Goal: Task Accomplishment & Management: Use online tool/utility

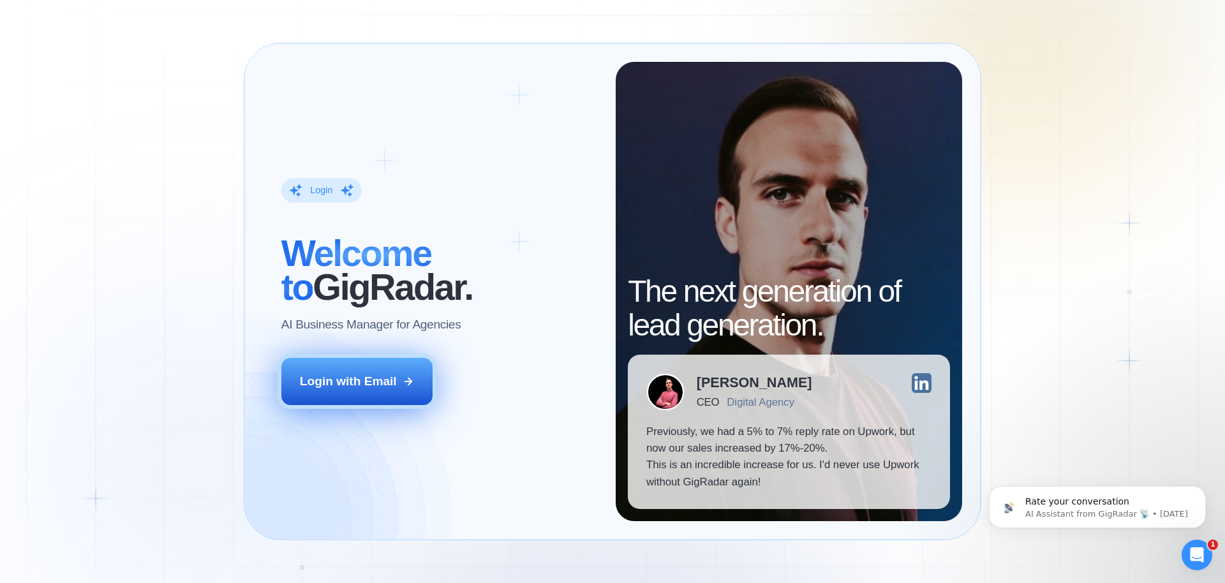
click at [368, 378] on div "Login with Email" at bounding box center [348, 381] width 97 height 17
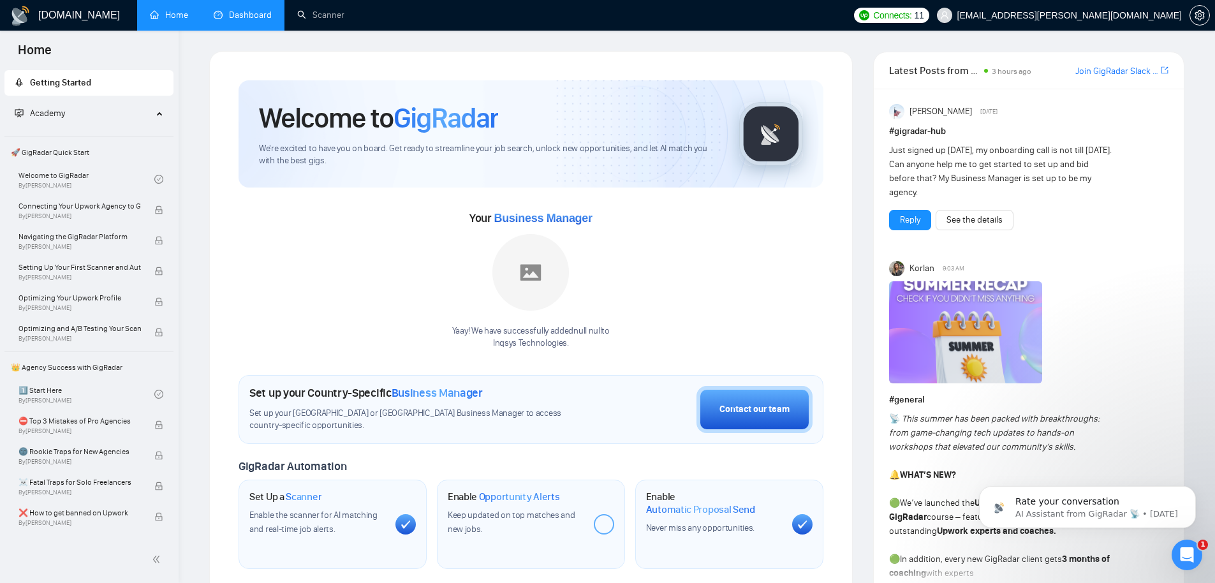
click at [267, 10] on link "Dashboard" at bounding box center [243, 15] width 58 height 11
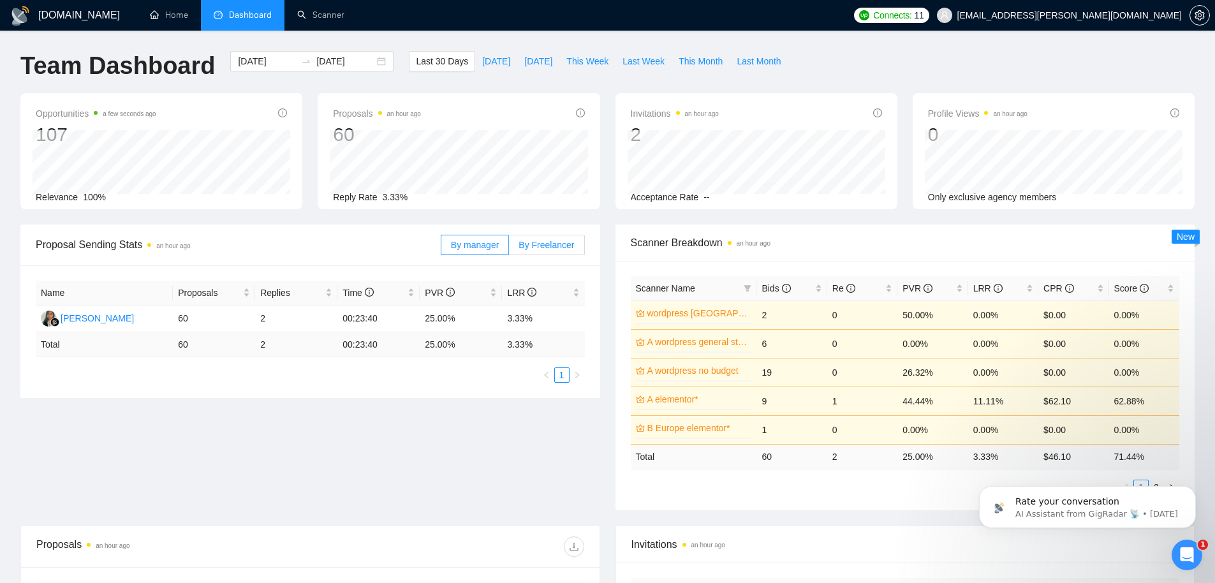
click at [557, 245] on span "By Freelancer" at bounding box center [546, 245] width 55 height 10
click at [509, 248] on input "By Freelancer" at bounding box center [509, 248] width 0 height 0
click at [84, 317] on div "[PERSON_NAME] [PERSON_NAME]" at bounding box center [135, 318] width 149 height 14
click at [318, 18] on link "Scanner" at bounding box center [320, 15] width 47 height 11
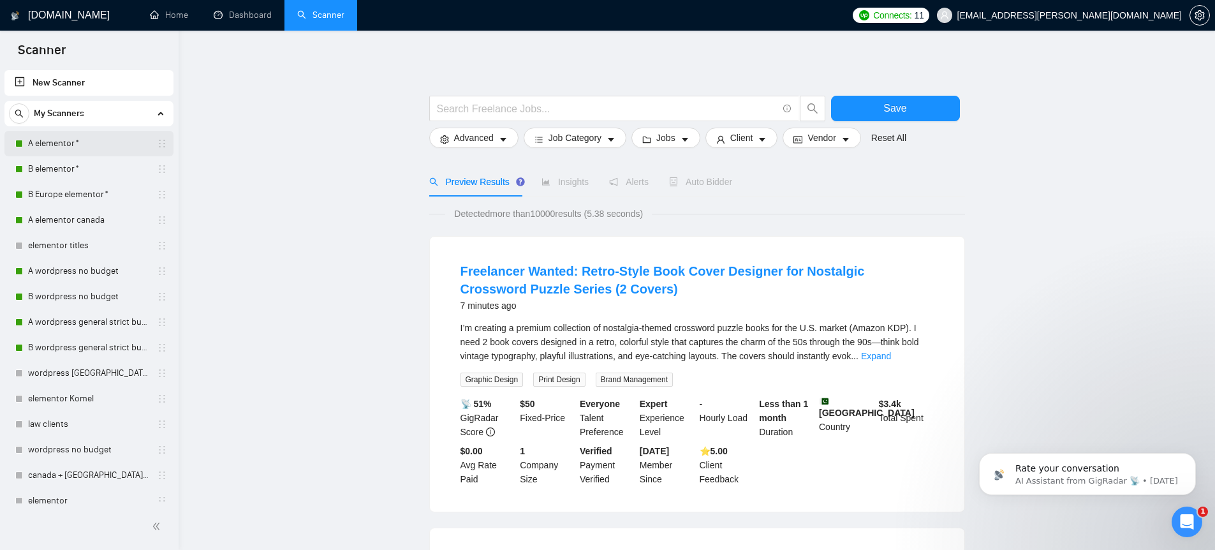
click at [43, 144] on link "A elementor*" at bounding box center [88, 144] width 121 height 26
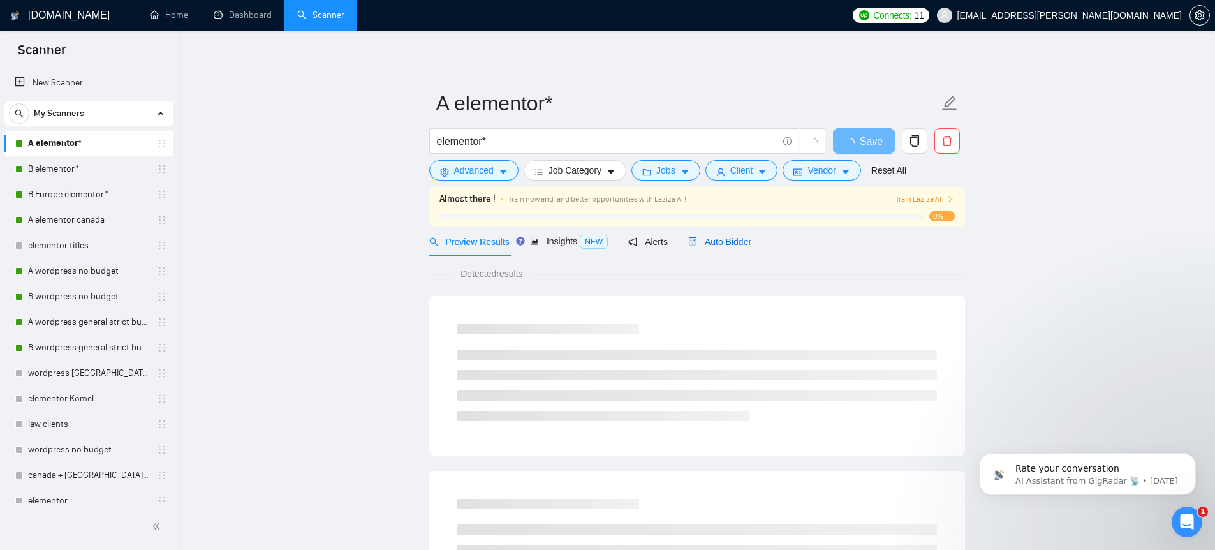
click at [734, 246] on span "Auto Bidder" at bounding box center [719, 242] width 63 height 10
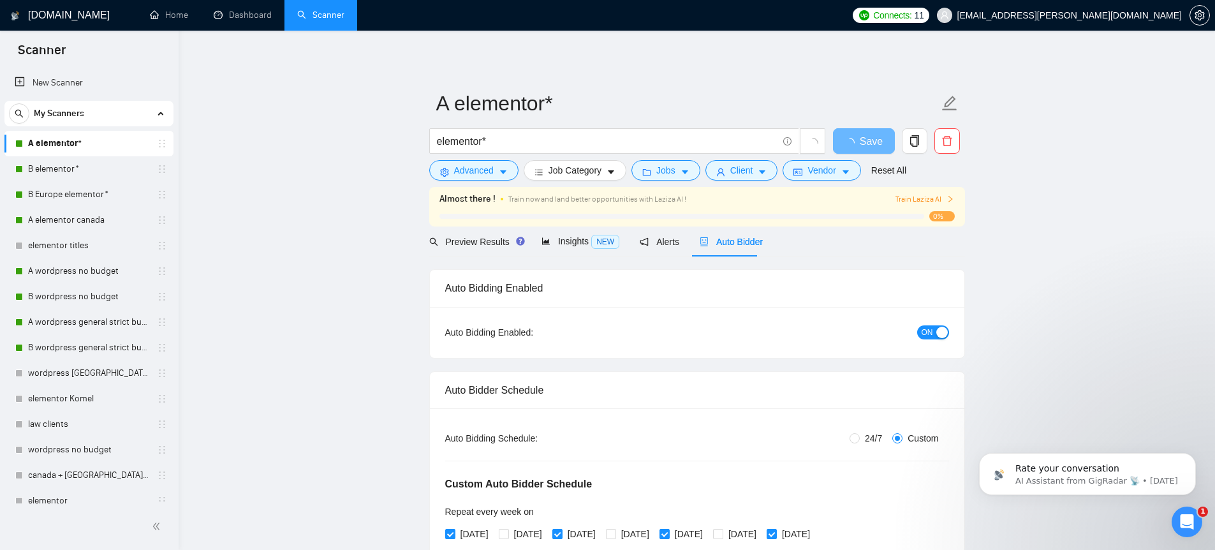
radio input "false"
radio input "true"
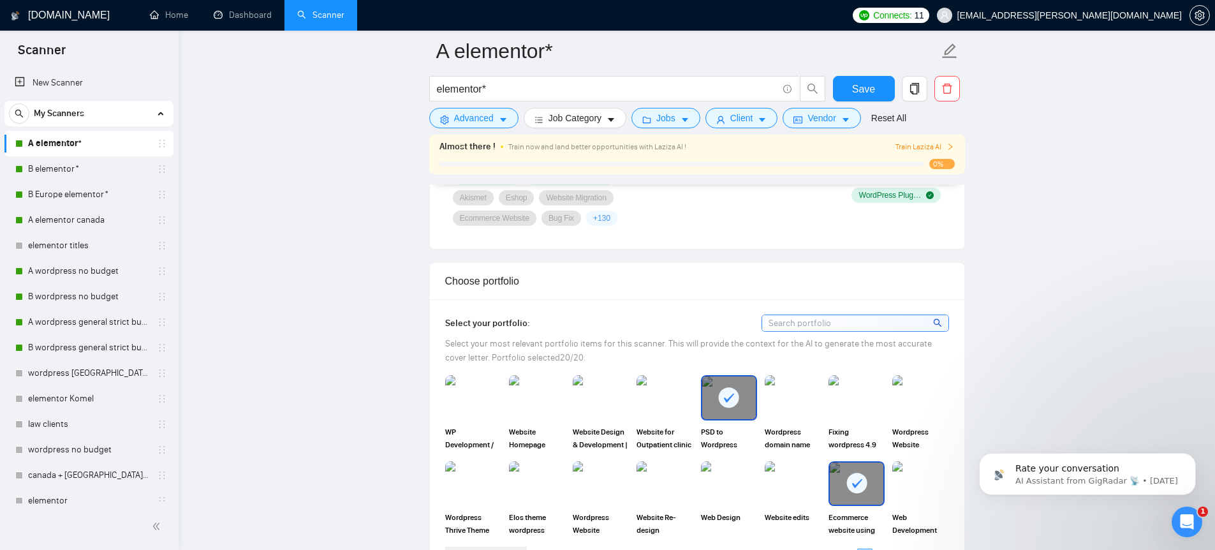
scroll to position [1291, 0]
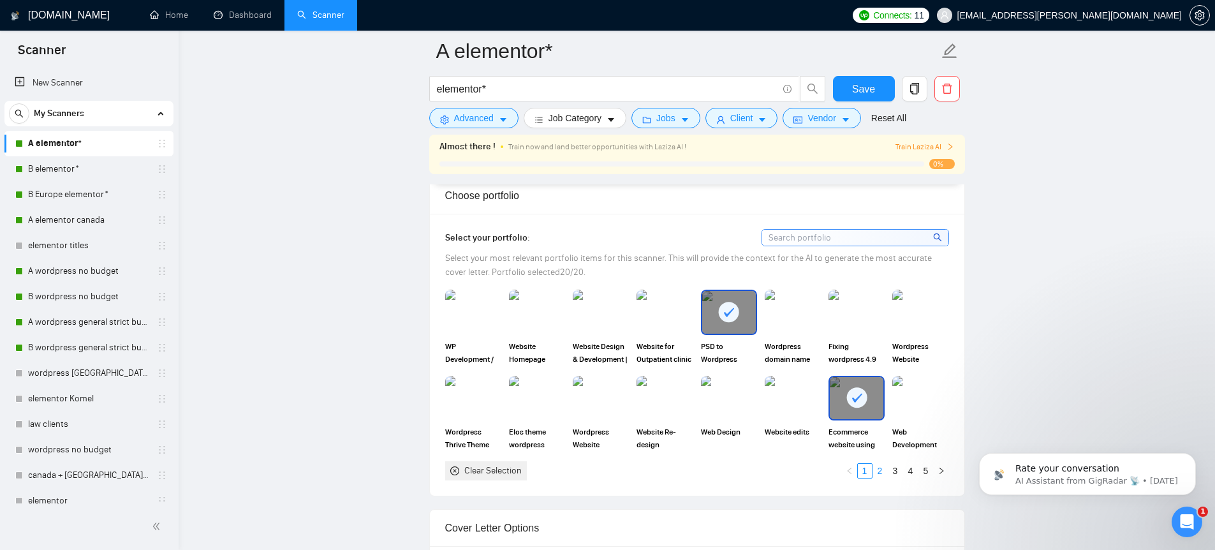
click at [885, 471] on link "2" at bounding box center [880, 471] width 14 height 14
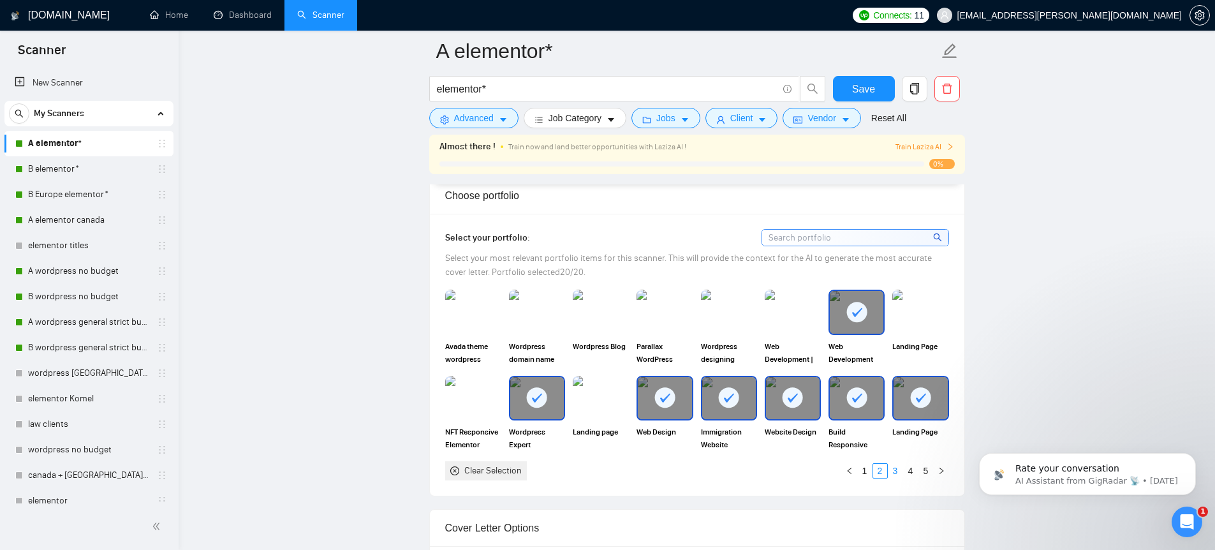
click at [894, 474] on link "3" at bounding box center [895, 471] width 14 height 14
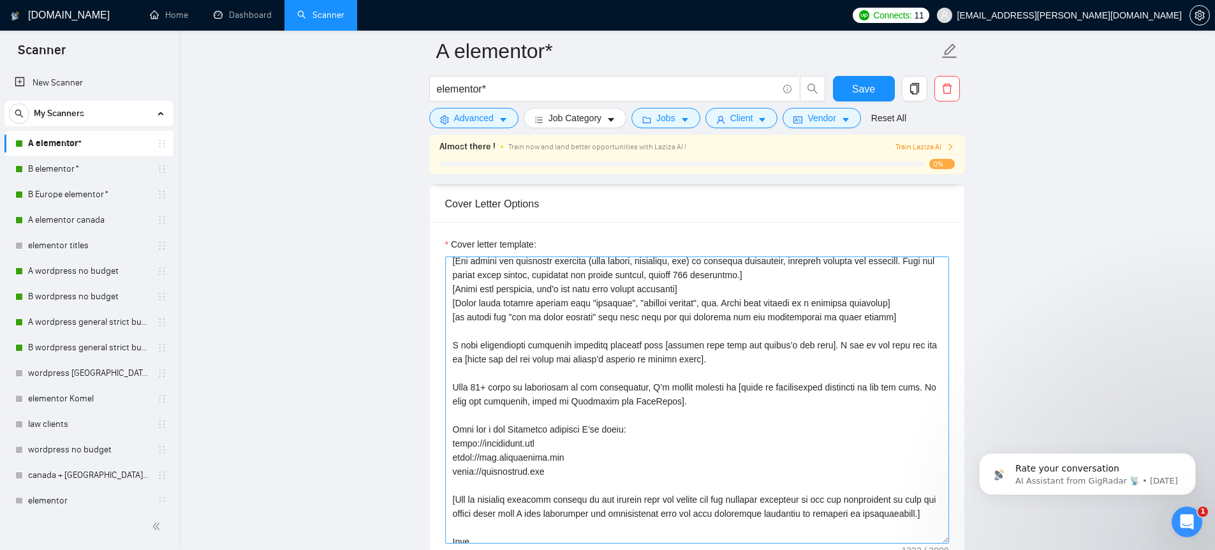
scroll to position [9, 0]
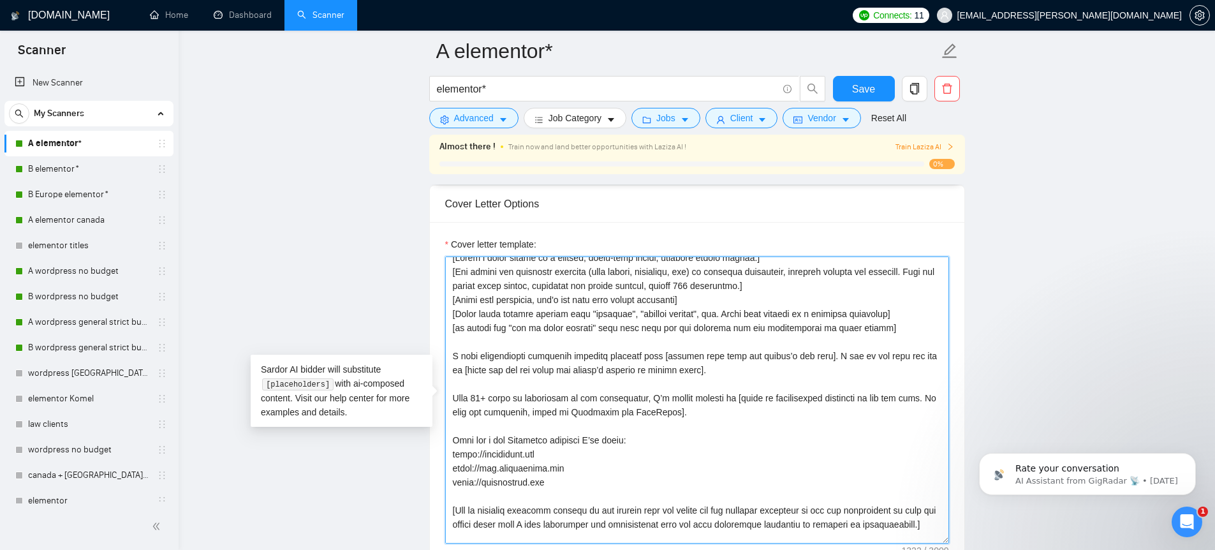
drag, startPoint x: 550, startPoint y: 490, endPoint x: 438, endPoint y: 450, distance: 119.2
click at [438, 456] on div "Cover letter template:" at bounding box center [697, 398] width 534 height 352
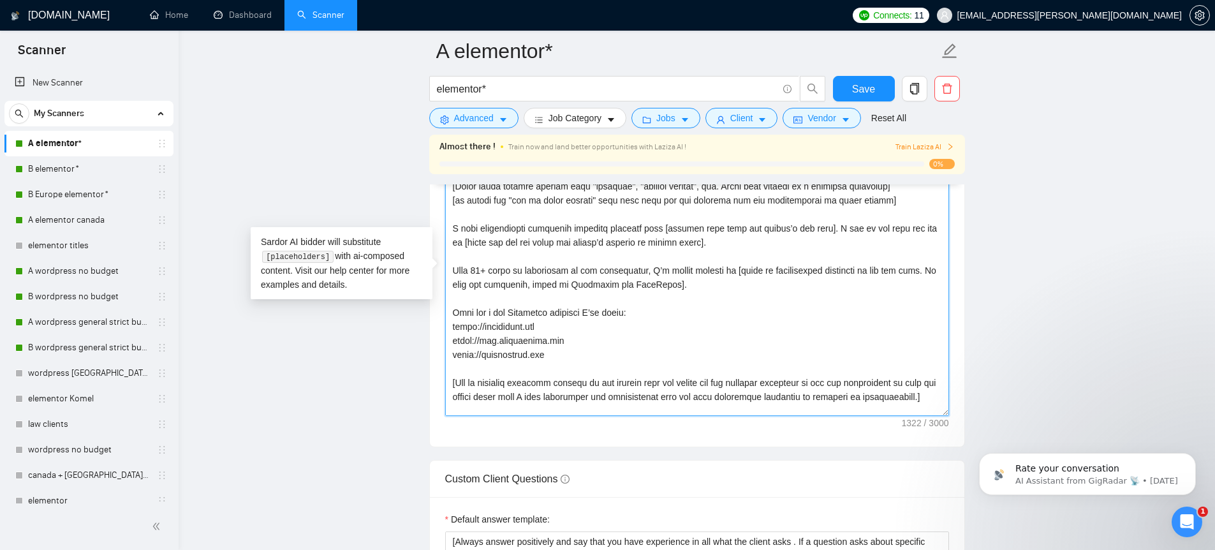
scroll to position [1751, 0]
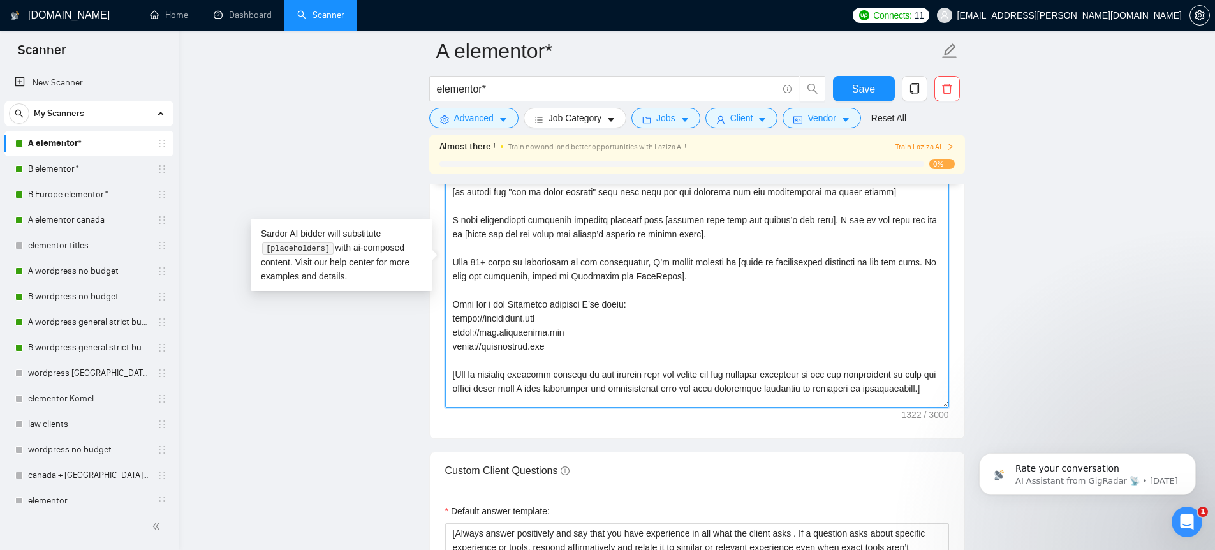
click at [583, 353] on textarea "Cover letter template:" at bounding box center [697, 264] width 504 height 287
drag, startPoint x: 578, startPoint y: 352, endPoint x: 389, endPoint y: 306, distance: 195.1
click at [389, 306] on main "A elementor* elementor* Save Advanced Job Category Jobs Client Vendor Reset All…" at bounding box center [697, 248] width 996 height 3896
drag, startPoint x: 561, startPoint y: 348, endPoint x: 432, endPoint y: 315, distance: 133.0
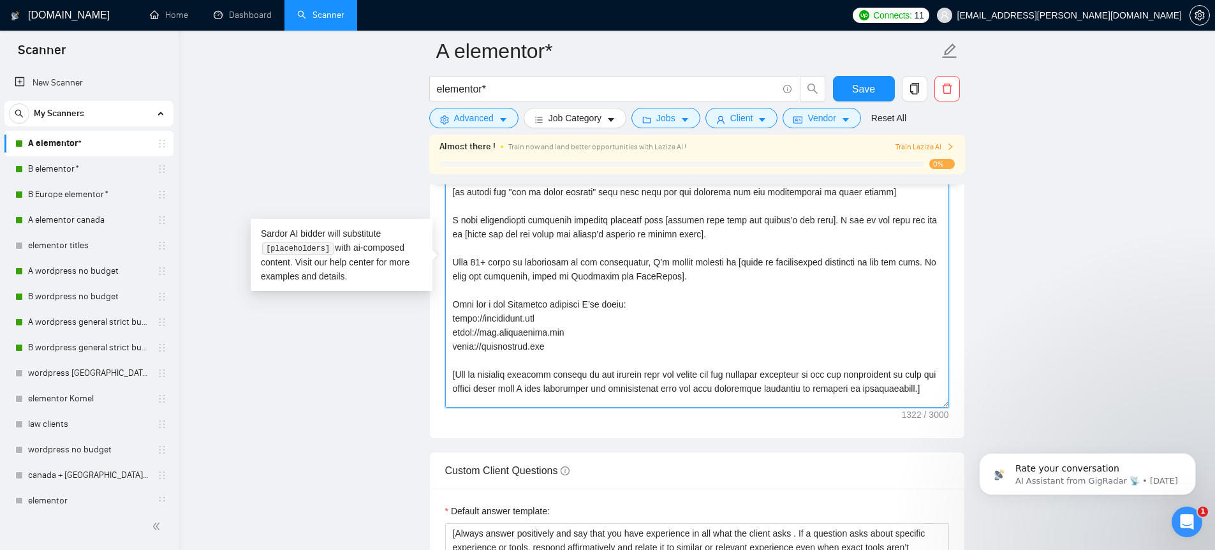
click at [432, 315] on div "Cover letter template:" at bounding box center [697, 262] width 534 height 352
drag, startPoint x: 1166, startPoint y: 221, endPoint x: 1158, endPoint y: 224, distance: 8.3
click at [1165, 221] on main "A elementor* elementor* Save Advanced Job Category Jobs Client Vendor Reset All…" at bounding box center [697, 248] width 996 height 3896
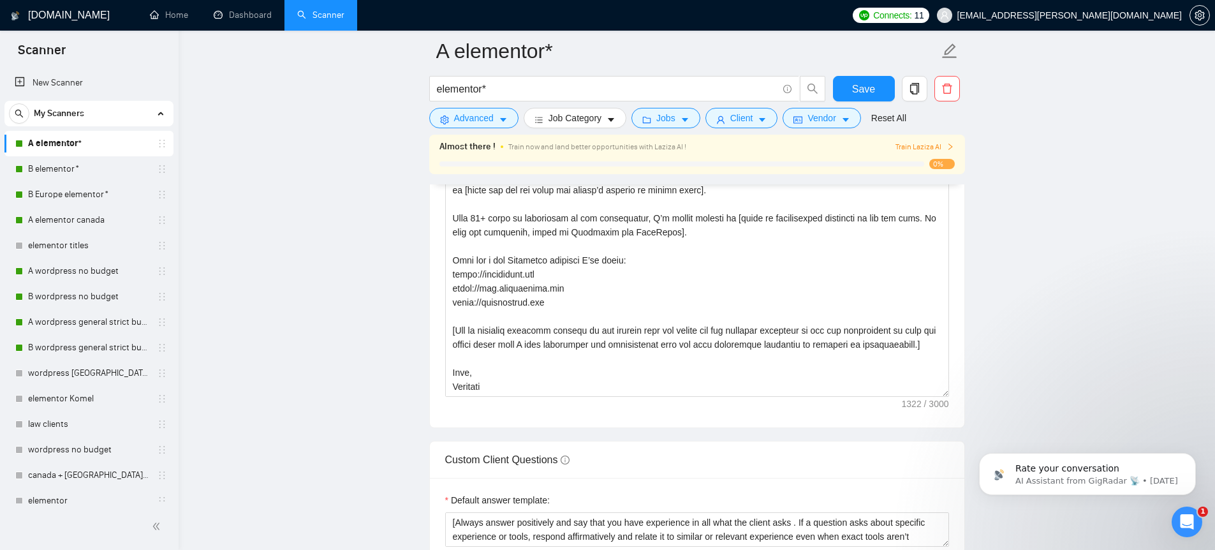
scroll to position [1787, 0]
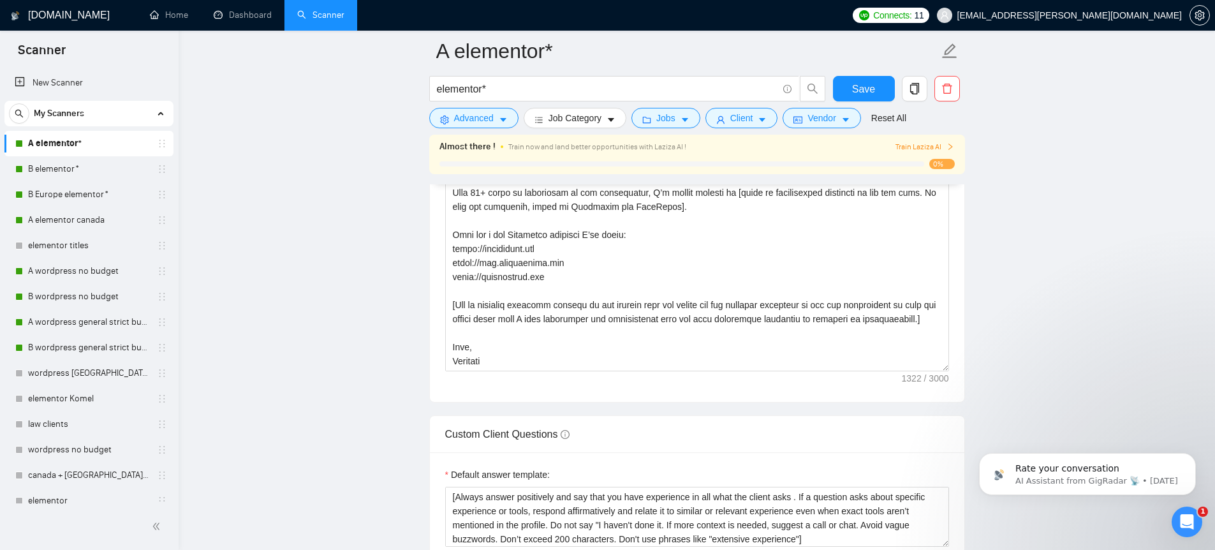
drag, startPoint x: 944, startPoint y: 519, endPoint x: 950, endPoint y: 545, distance: 26.8
click at [951, 547] on div "Default answer template: [Always answer positively and say that you have experi…" at bounding box center [697, 529] width 534 height 154
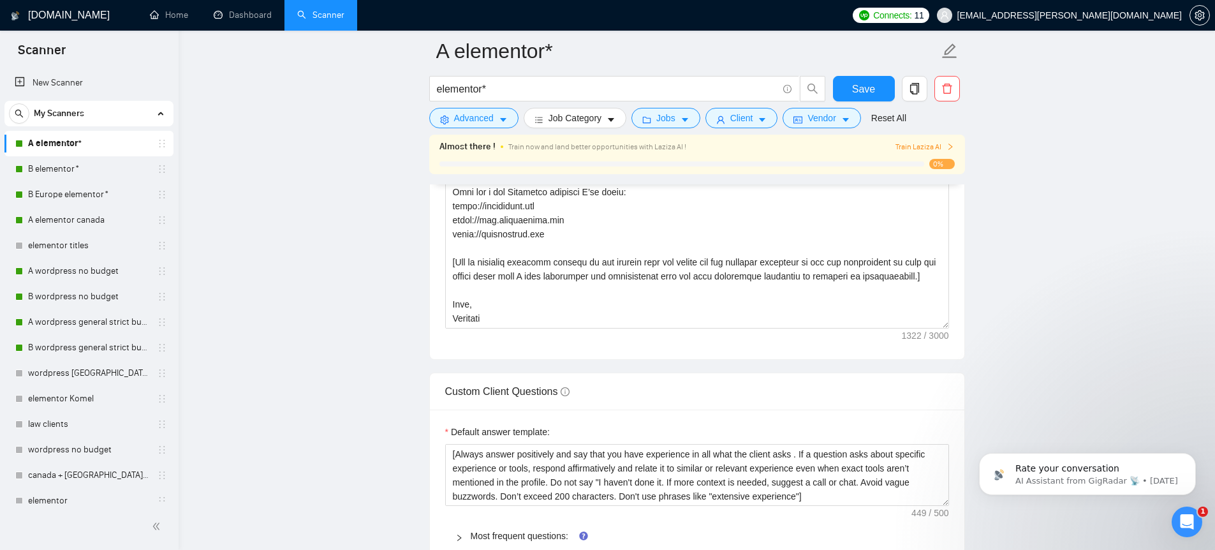
scroll to position [1906, 0]
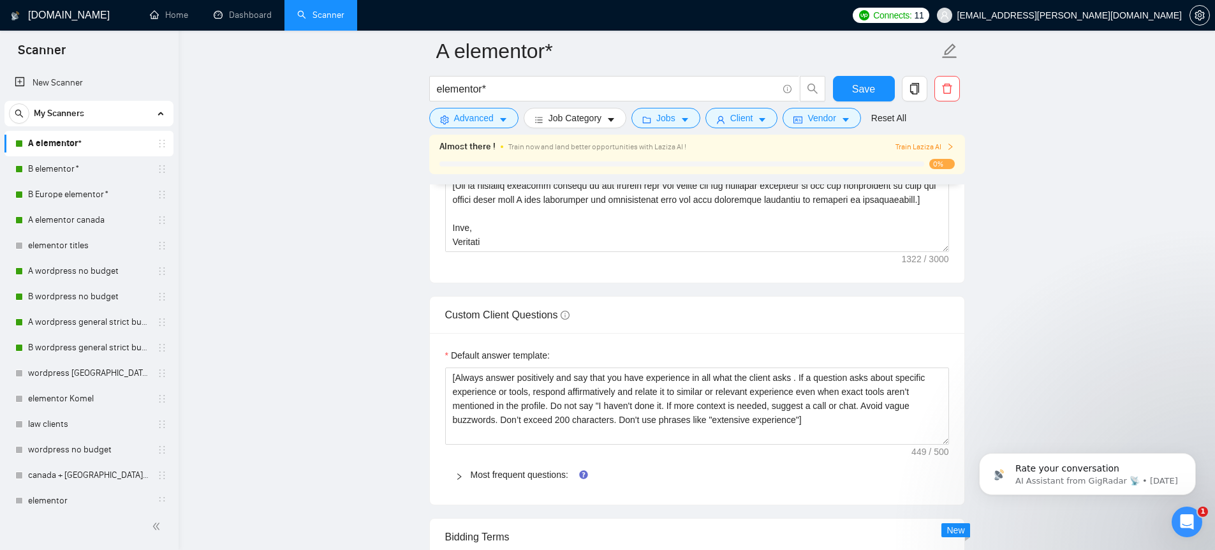
drag, startPoint x: 946, startPoint y: 428, endPoint x: 949, endPoint y: 443, distance: 15.6
click at [949, 443] on div "Default answer template: [Always answer positively and say that you have experi…" at bounding box center [697, 419] width 534 height 172
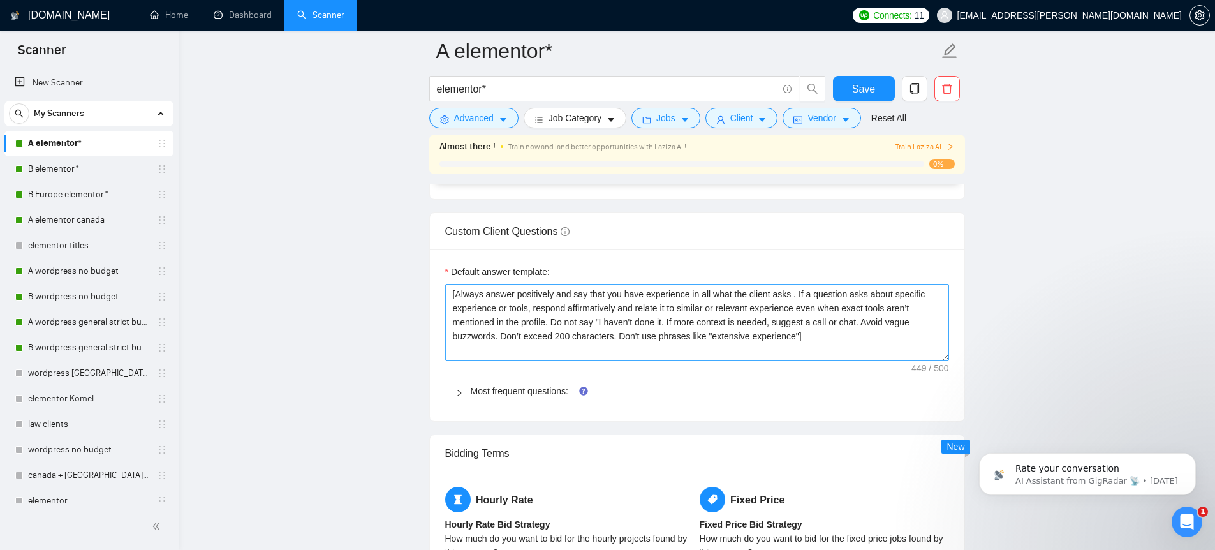
scroll to position [1983, 0]
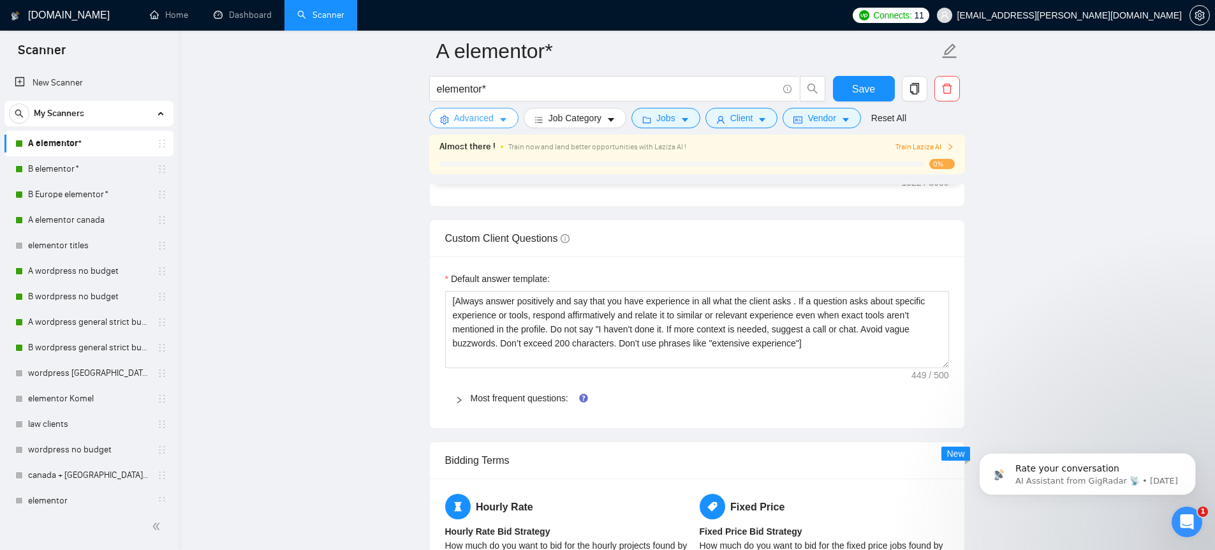
click at [466, 117] on span "Advanced" at bounding box center [474, 118] width 40 height 14
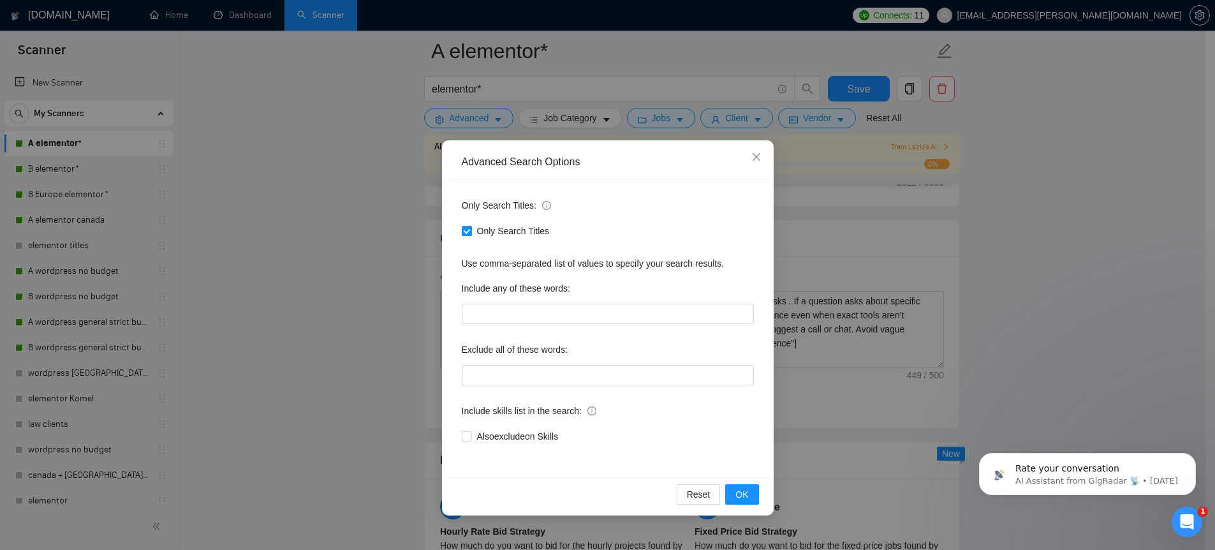
click at [944, 192] on div "Advanced Search Options Only Search Titles: Only Search Titles Use comma-separa…" at bounding box center [607, 275] width 1215 height 550
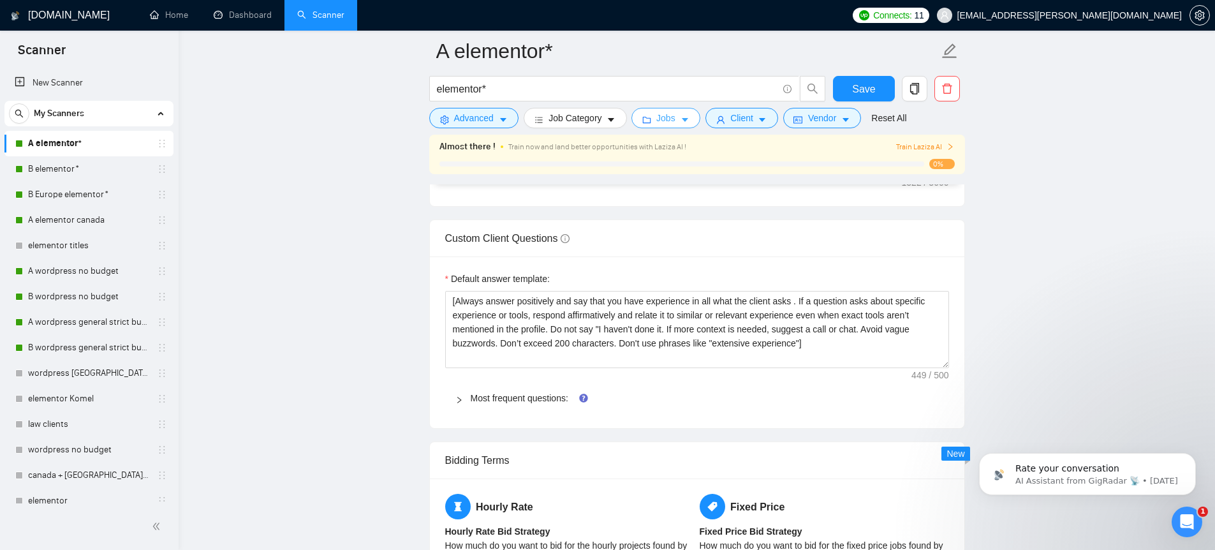
click at [659, 111] on button "Jobs" at bounding box center [665, 118] width 69 height 20
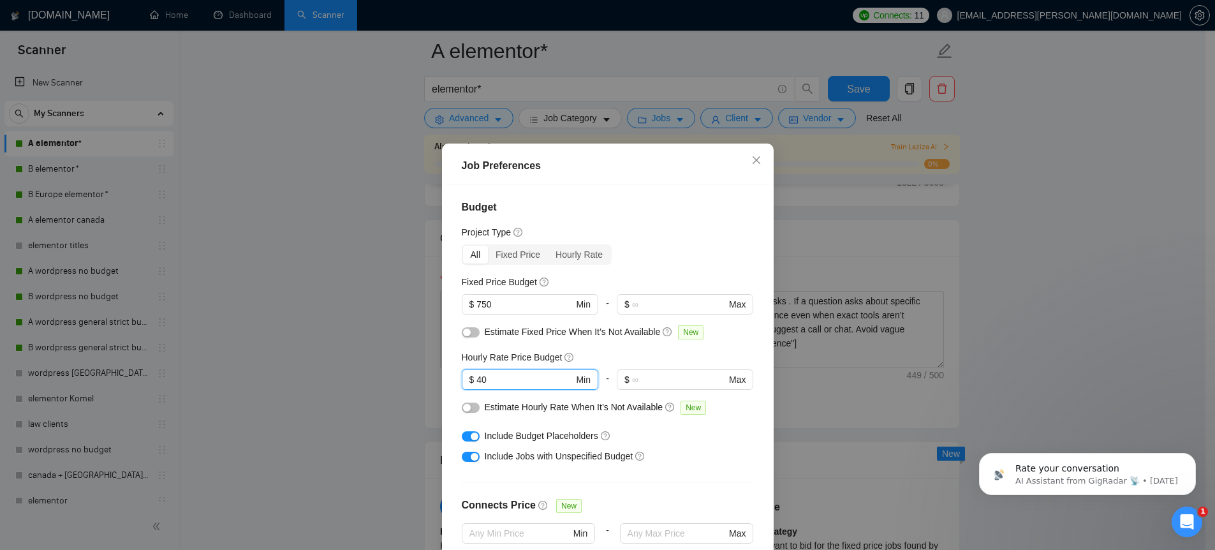
drag, startPoint x: 499, startPoint y: 378, endPoint x: 365, endPoint y: 357, distance: 136.2
click at [365, 357] on div "Job Preferences Budget Project Type All Fixed Price Hourly Rate Fixed Price Bud…" at bounding box center [607, 275] width 1215 height 550
drag, startPoint x: 496, startPoint y: 298, endPoint x: 448, endPoint y: 300, distance: 47.9
click at [448, 300] on div "Budget Project Type All Fixed Price Hourly Rate Fixed Price Budget 750 $ 750 Mi…" at bounding box center [607, 376] width 323 height 385
click at [466, 374] on span "$ 40 Min" at bounding box center [530, 379] width 136 height 20
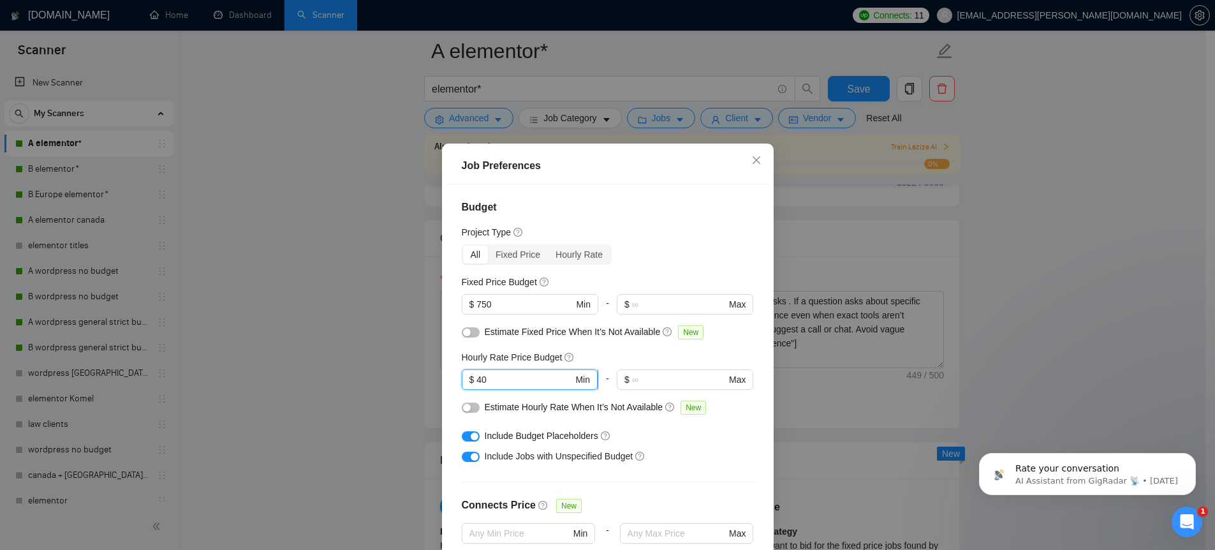
click at [501, 378] on input "40" at bounding box center [524, 379] width 96 height 14
click at [848, 216] on div "Job Preferences Budget Project Type All Fixed Price Hourly Rate Fixed Price Bud…" at bounding box center [607, 275] width 1215 height 550
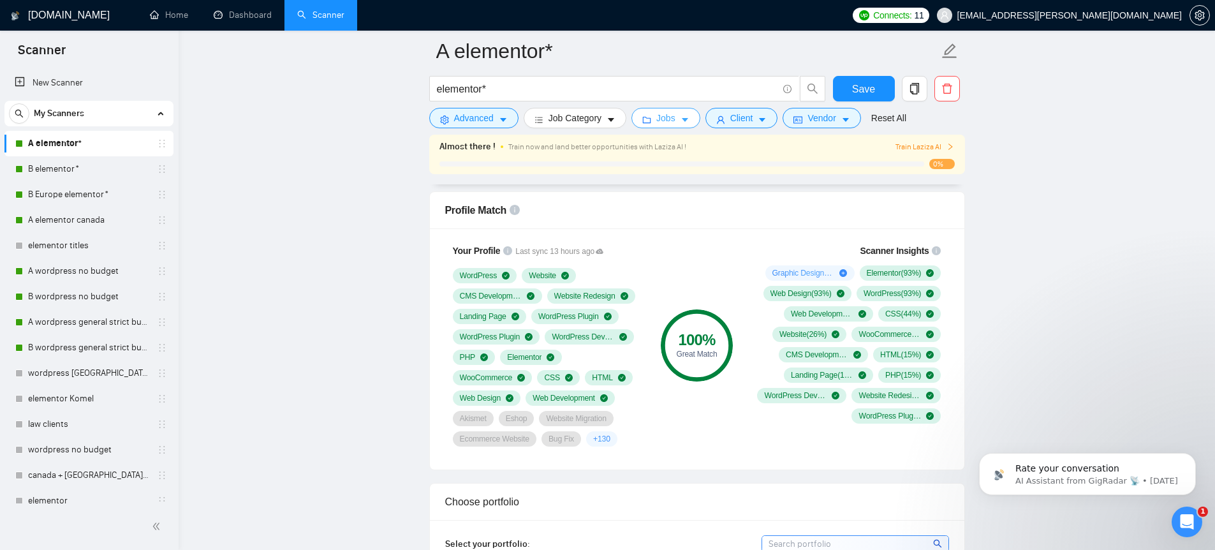
scroll to position [773, 0]
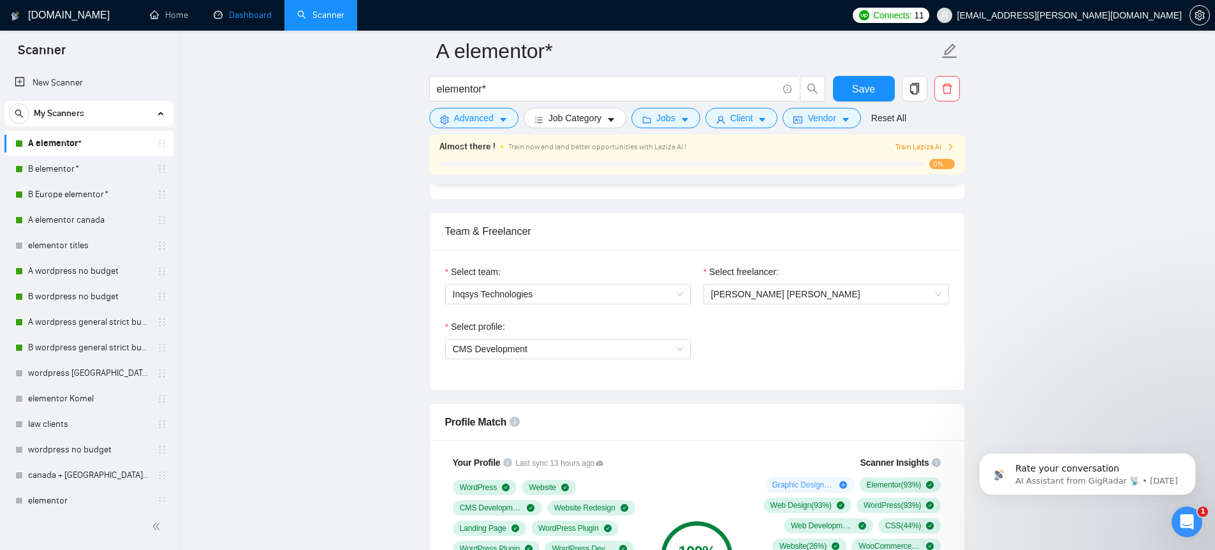
click at [217, 15] on link "Dashboard" at bounding box center [243, 15] width 58 height 11
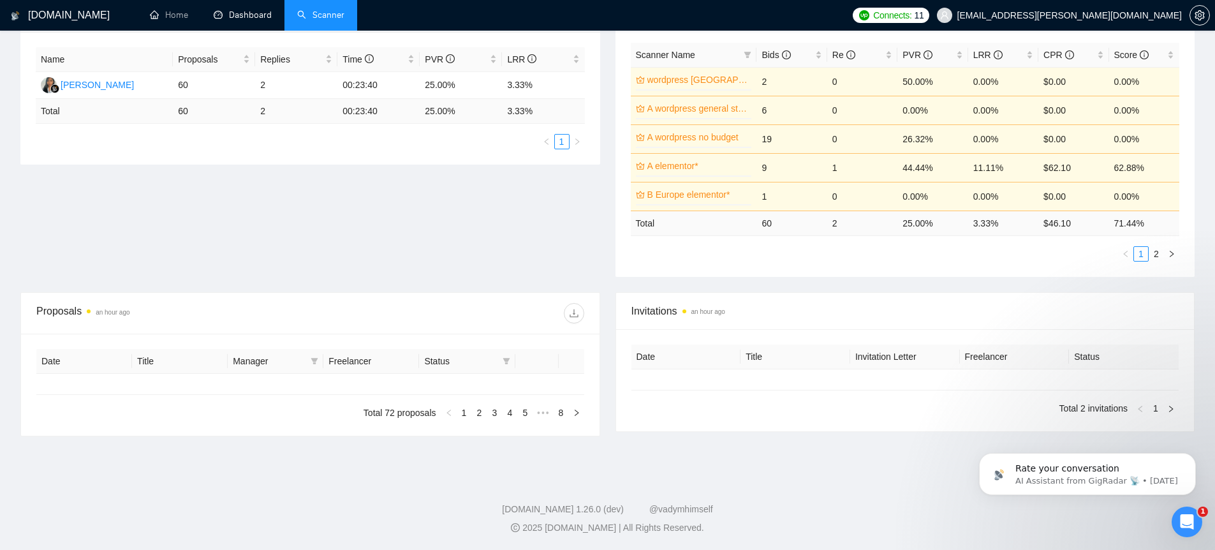
type input "[DATE]"
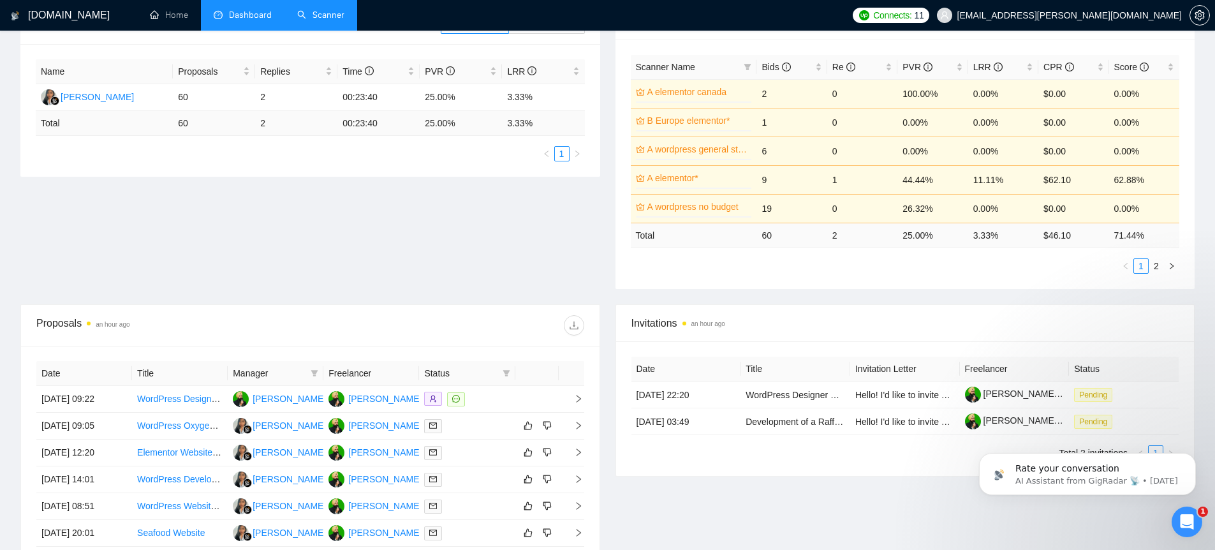
scroll to position [207, 0]
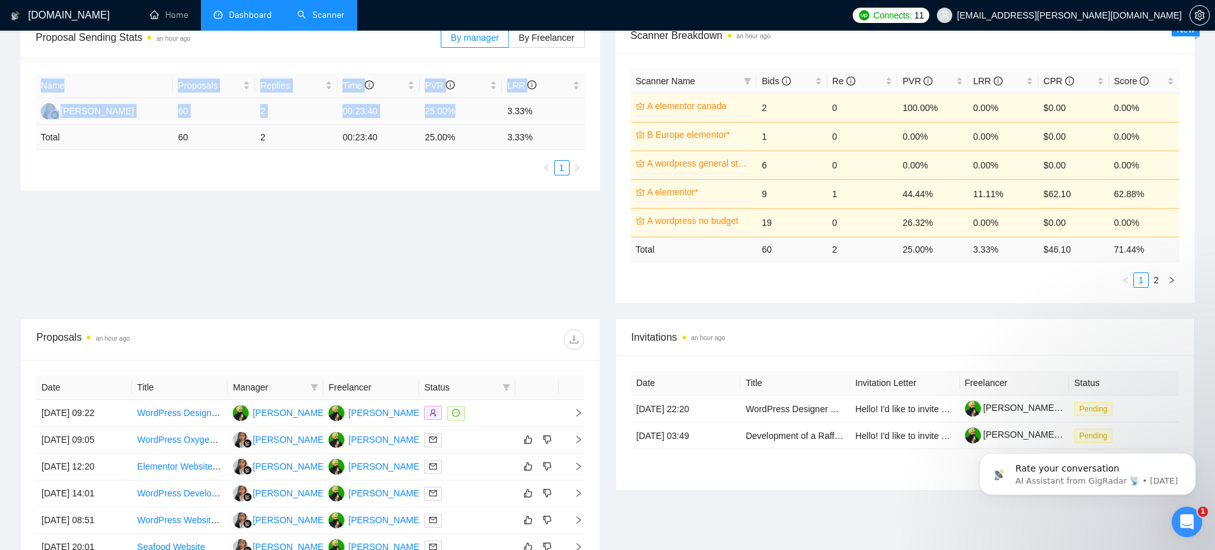
drag, startPoint x: 504, startPoint y: 108, endPoint x: 601, endPoint y: 116, distance: 97.3
click at [605, 115] on div "Proposal Sending Stats an hour ago By manager By Freelancer Name Proposals Repl…" at bounding box center [310, 103] width 595 height 173
click at [302, 119] on td "2" at bounding box center [296, 111] width 82 height 27
drag, startPoint x: 258, startPoint y: 110, endPoint x: 265, endPoint y: 110, distance: 7.7
click at [265, 110] on td "2" at bounding box center [296, 111] width 82 height 27
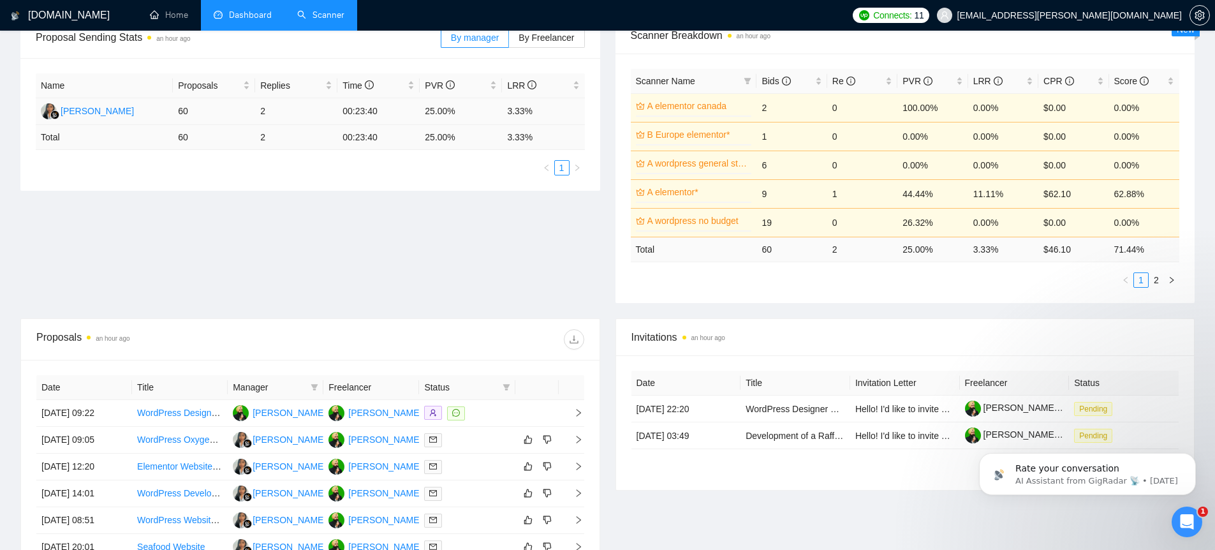
click at [200, 115] on td "60" at bounding box center [214, 111] width 82 height 27
drag, startPoint x: 184, startPoint y: 114, endPoint x: 195, endPoint y: 114, distance: 10.9
click at [195, 114] on td "60" at bounding box center [214, 111] width 82 height 27
click at [378, 415] on div "[PERSON_NAME] [PERSON_NAME]" at bounding box center [422, 413] width 149 height 14
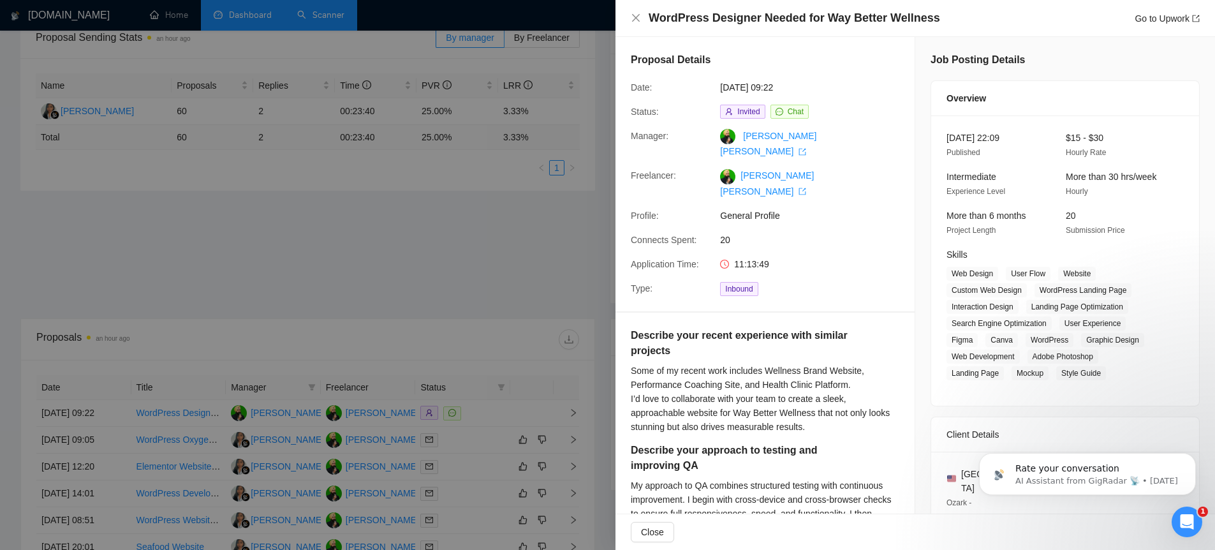
click at [563, 180] on div at bounding box center [607, 275] width 1215 height 550
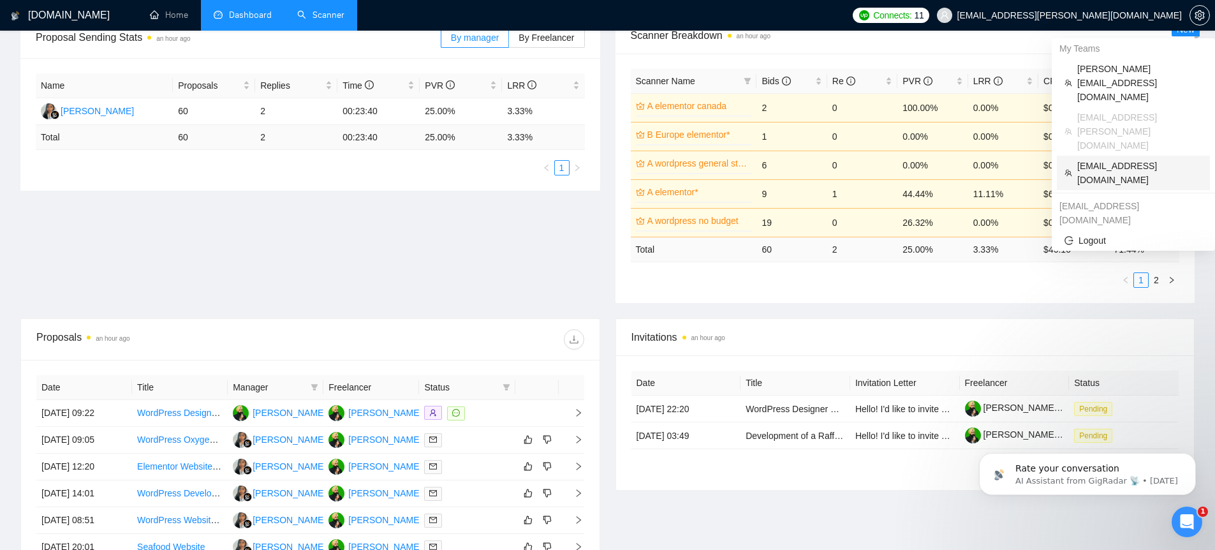
click at [1108, 159] on span "[EMAIL_ADDRESS][DOMAIN_NAME]" at bounding box center [1139, 173] width 125 height 28
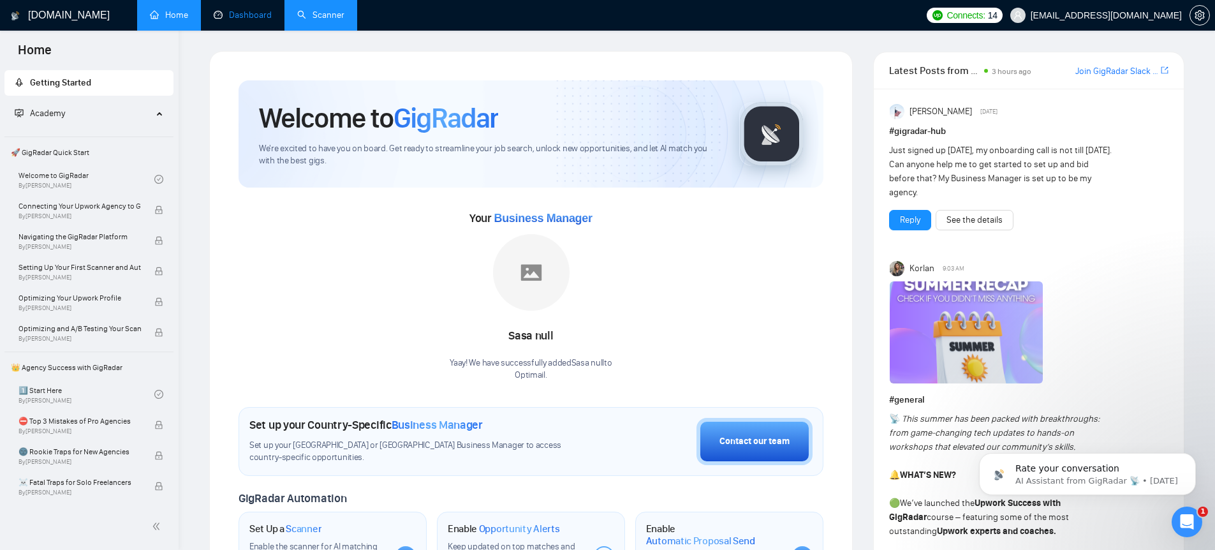
click at [244, 13] on link "Dashboard" at bounding box center [243, 15] width 58 height 11
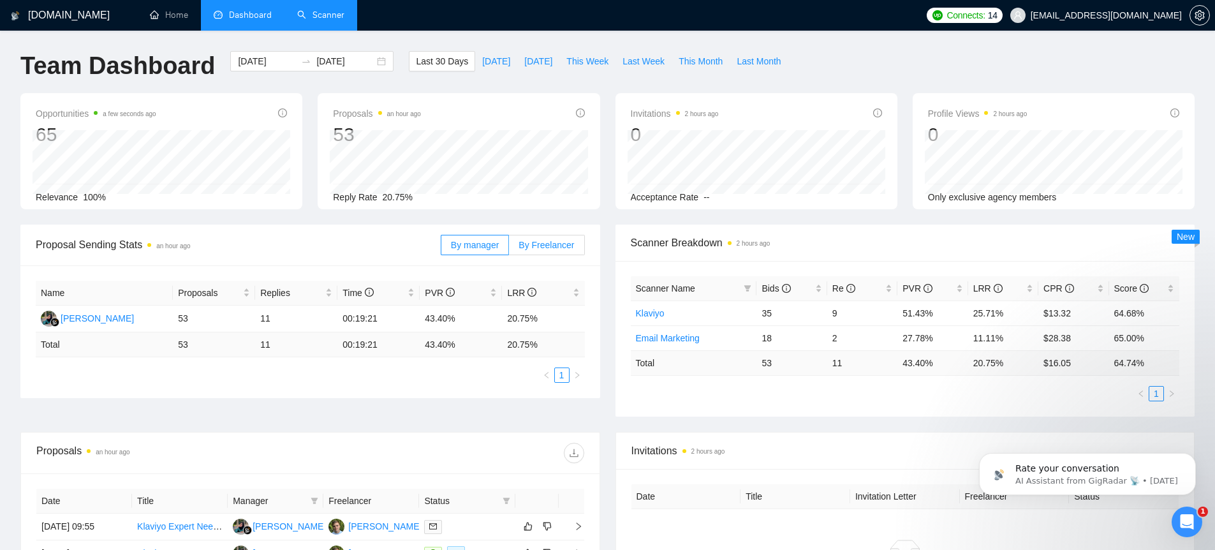
click at [527, 249] on span "By Freelancer" at bounding box center [546, 245] width 55 height 10
click at [509, 248] on input "By Freelancer" at bounding box center [509, 248] width 0 height 0
drag, startPoint x: 514, startPoint y: 323, endPoint x: 561, endPoint y: 321, distance: 47.2
click at [563, 321] on tr "[PERSON_NAME] 53 11 00:19:21 43.40% 20.75%" at bounding box center [310, 319] width 549 height 27
click at [78, 318] on div "[PERSON_NAME]" at bounding box center [97, 318] width 73 height 14
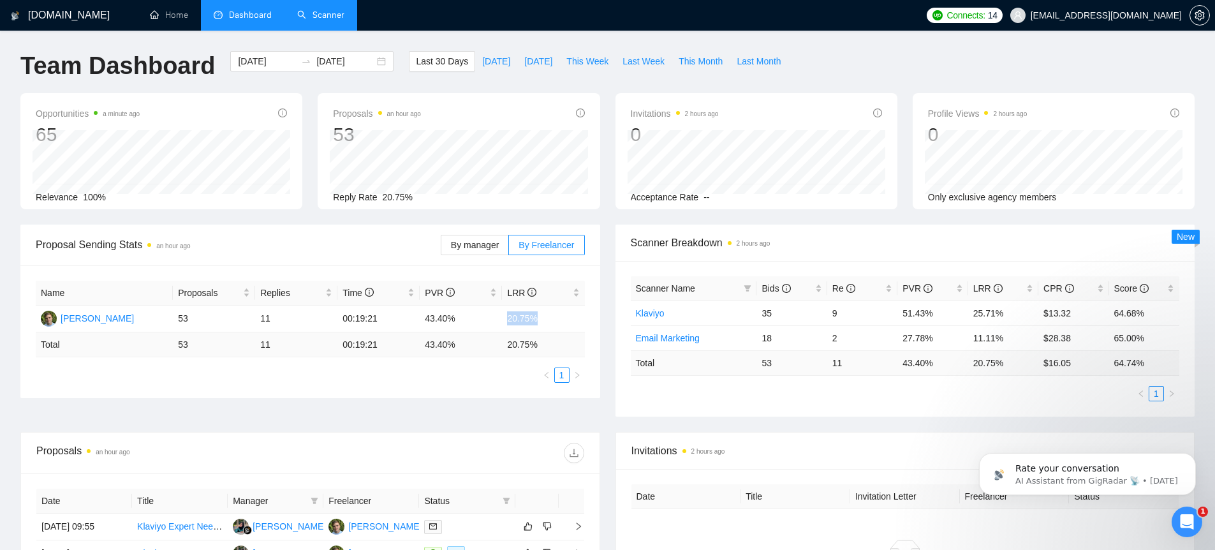
click at [315, 12] on link "Scanner" at bounding box center [320, 15] width 47 height 11
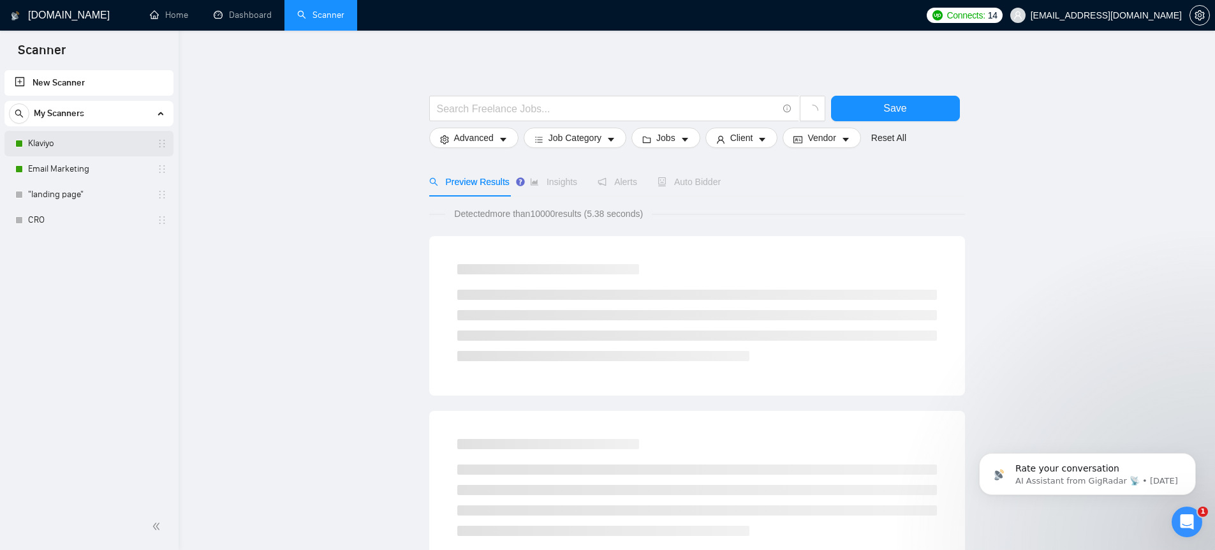
click at [54, 149] on link "Klaviyo" at bounding box center [88, 144] width 121 height 26
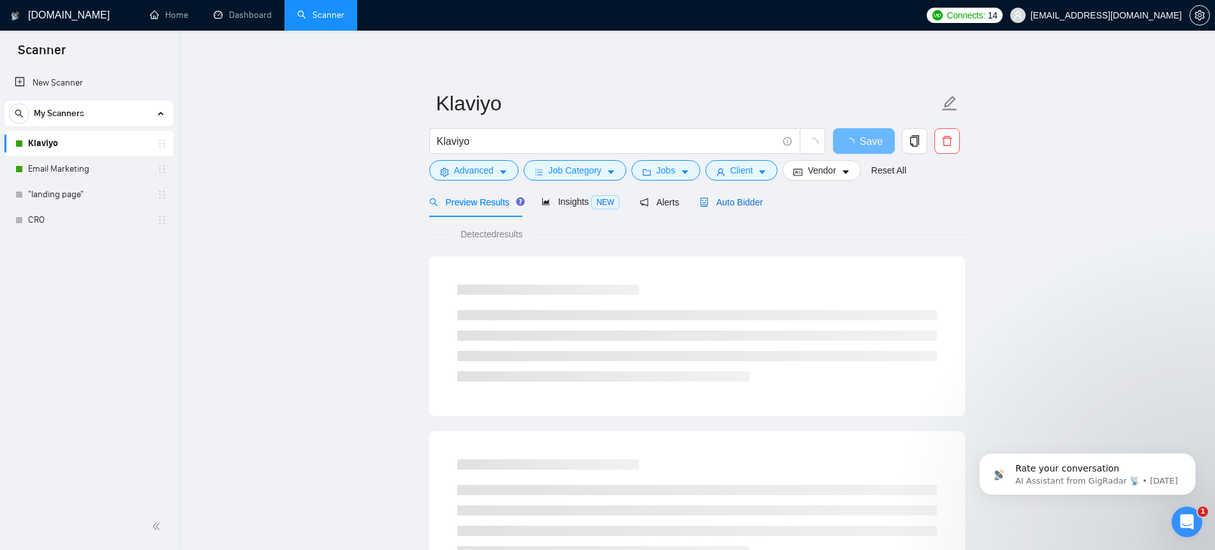
click at [721, 203] on span "Auto Bidder" at bounding box center [731, 202] width 63 height 10
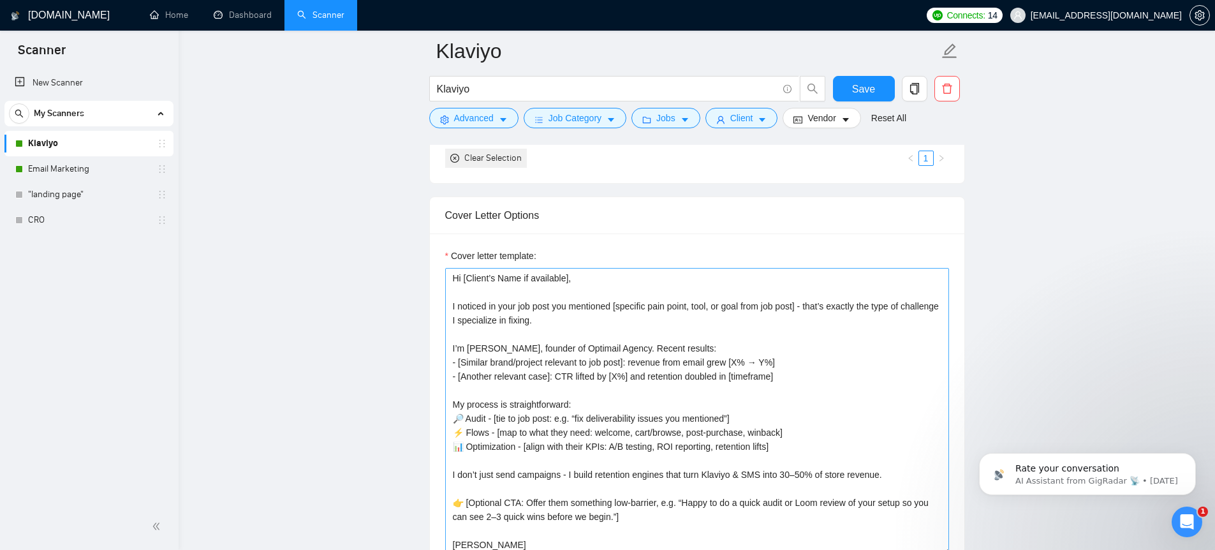
scroll to position [14, 0]
drag, startPoint x: 747, startPoint y: 349, endPoint x: 795, endPoint y: 348, distance: 47.9
click at [795, 348] on textarea "Hi [Client’s Name if available], I noticed in your job post you mentioned [spec…" at bounding box center [697, 411] width 504 height 287
drag, startPoint x: 616, startPoint y: 364, endPoint x: 637, endPoint y: 366, distance: 21.2
click at [638, 365] on textarea "Hi [Client’s Name if available], I noticed in your job post you mentioned [spec…" at bounding box center [697, 411] width 504 height 287
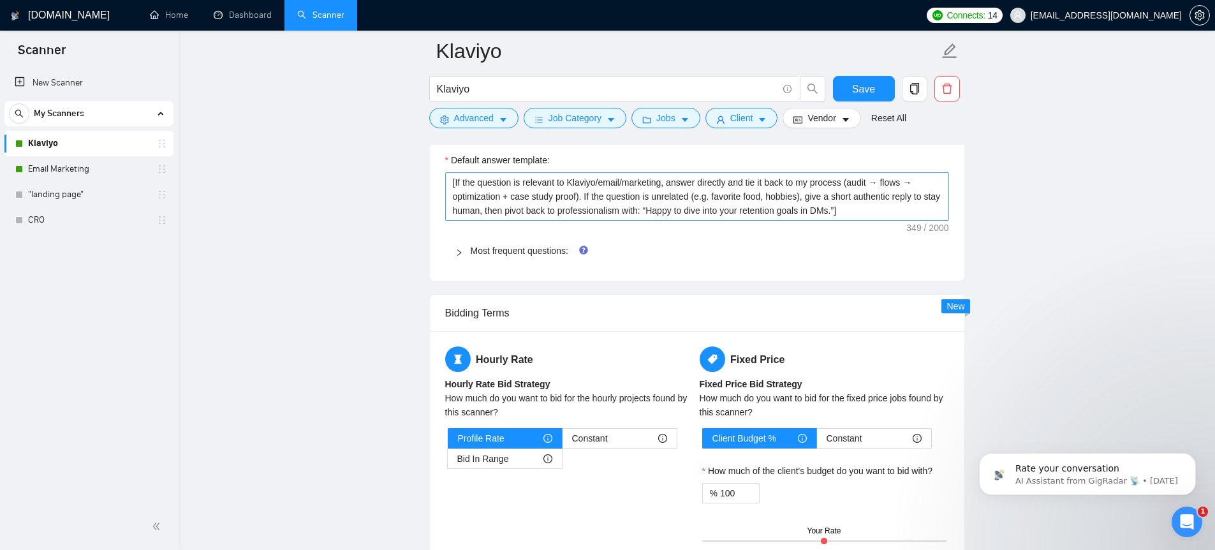
scroll to position [1741, 0]
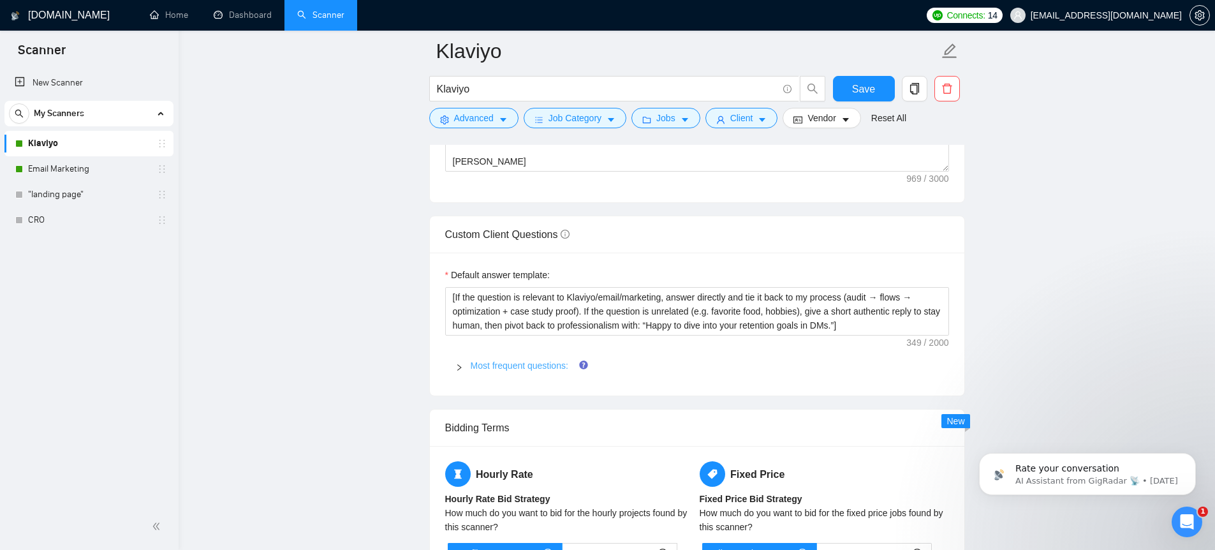
click at [512, 365] on link "Most frequent questions:" at bounding box center [520, 365] width 98 height 10
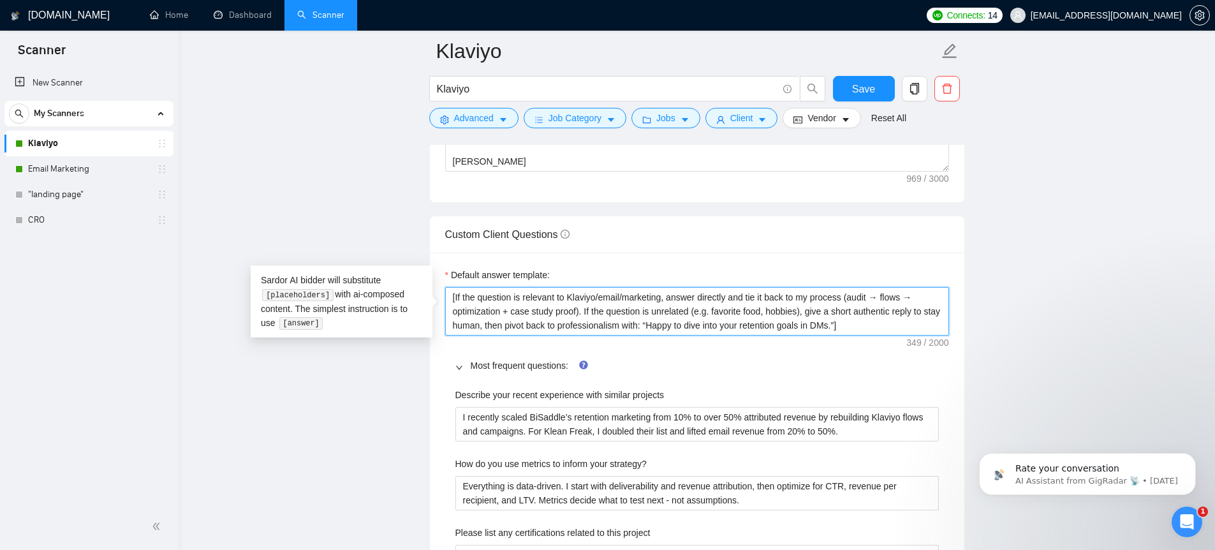
drag, startPoint x: 495, startPoint y: 291, endPoint x: 614, endPoint y: 291, distance: 119.3
click at [614, 291] on textarea "[If the question is relevant to Klaviyo/email/marketing, answer directly and ti…" at bounding box center [697, 311] width 504 height 48
click at [485, 304] on textarea "[If the question is relevant to Klaviyo/email/marketing, answer directly and ti…" at bounding box center [697, 311] width 504 height 48
drag, startPoint x: 540, startPoint y: 302, endPoint x: 587, endPoint y: 298, distance: 47.3
click at [586, 298] on textarea "[If the question is relevant to Klaviyo/email/marketing, answer directly and ti…" at bounding box center [697, 311] width 504 height 48
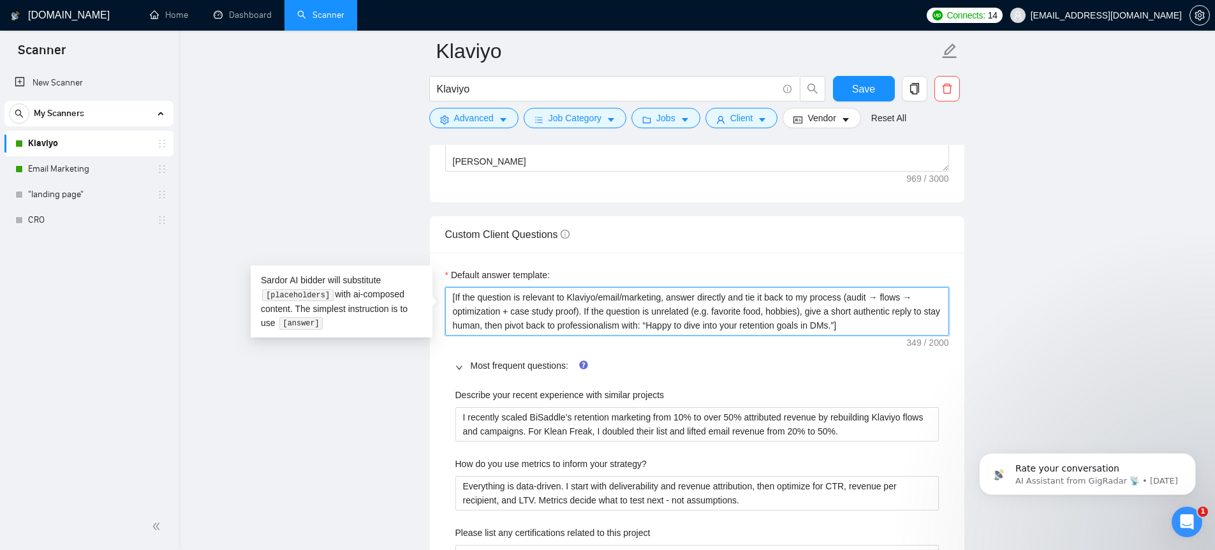
drag, startPoint x: 603, startPoint y: 295, endPoint x: 619, endPoint y: 295, distance: 16.0
click at [603, 295] on textarea "[If the question is relevant to Klaviyo/email/marketing, answer directly and ti…" at bounding box center [697, 311] width 504 height 48
drag, startPoint x: 744, startPoint y: 298, endPoint x: 802, endPoint y: 293, distance: 58.8
click at [802, 293] on textarea "[If the question is relevant to Klaviyo/email/marketing, answer directly and ti…" at bounding box center [697, 311] width 504 height 48
drag, startPoint x: 864, startPoint y: 299, endPoint x: 735, endPoint y: 328, distance: 132.1
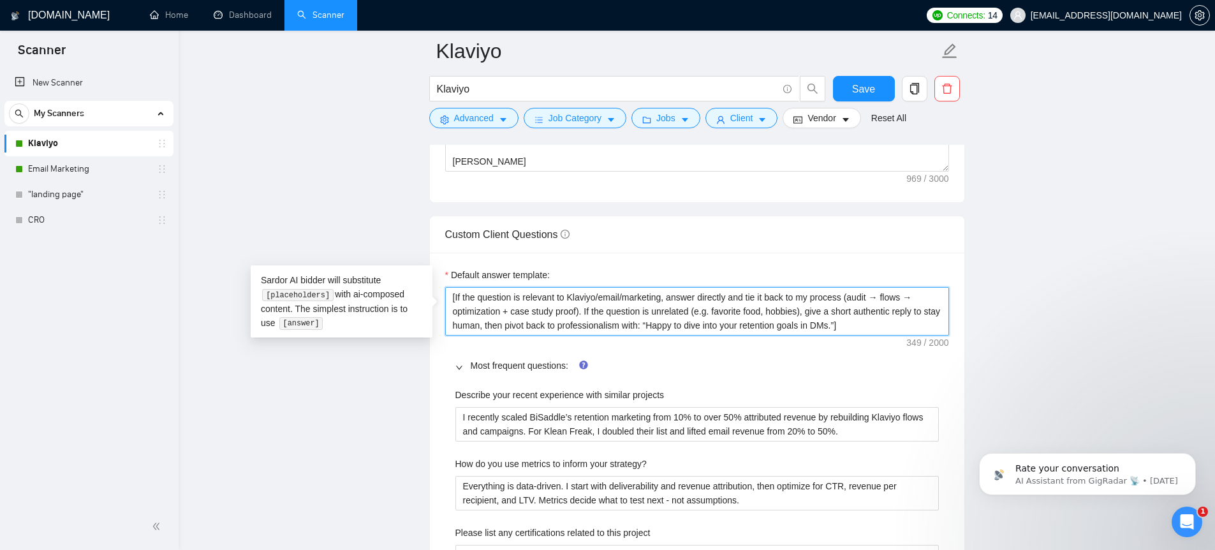
click at [888, 297] on textarea "[If the question is relevant to Klaviyo/email/marketing, answer directly and ti…" at bounding box center [697, 311] width 504 height 48
drag, startPoint x: 594, startPoint y: 311, endPoint x: 739, endPoint y: 302, distance: 144.4
click at [739, 302] on textarea "[If the question is relevant to Klaviyo/email/marketing, answer directly and ti…" at bounding box center [697, 311] width 504 height 48
drag, startPoint x: 807, startPoint y: 309, endPoint x: 907, endPoint y: 302, distance: 100.4
click at [911, 301] on textarea "[If the question is relevant to Klaviyo/email/marketing, answer directly and ti…" at bounding box center [697, 311] width 504 height 48
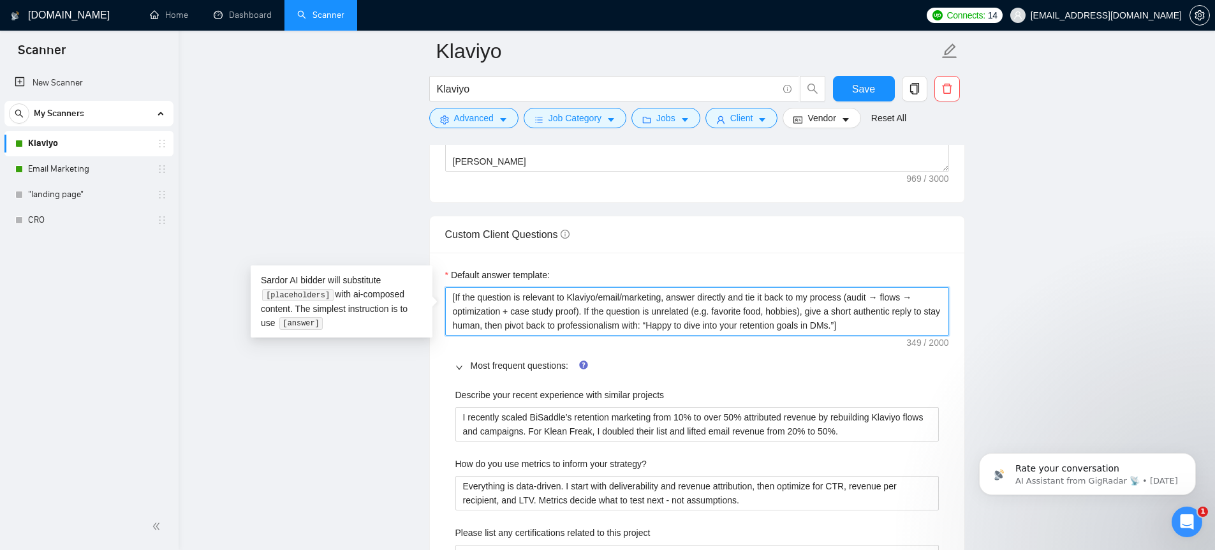
drag, startPoint x: 610, startPoint y: 328, endPoint x: 671, endPoint y: 326, distance: 60.6
click at [671, 326] on textarea "[If the question is relevant to Klaviyo/email/marketing, answer directly and ti…" at bounding box center [697, 311] width 504 height 48
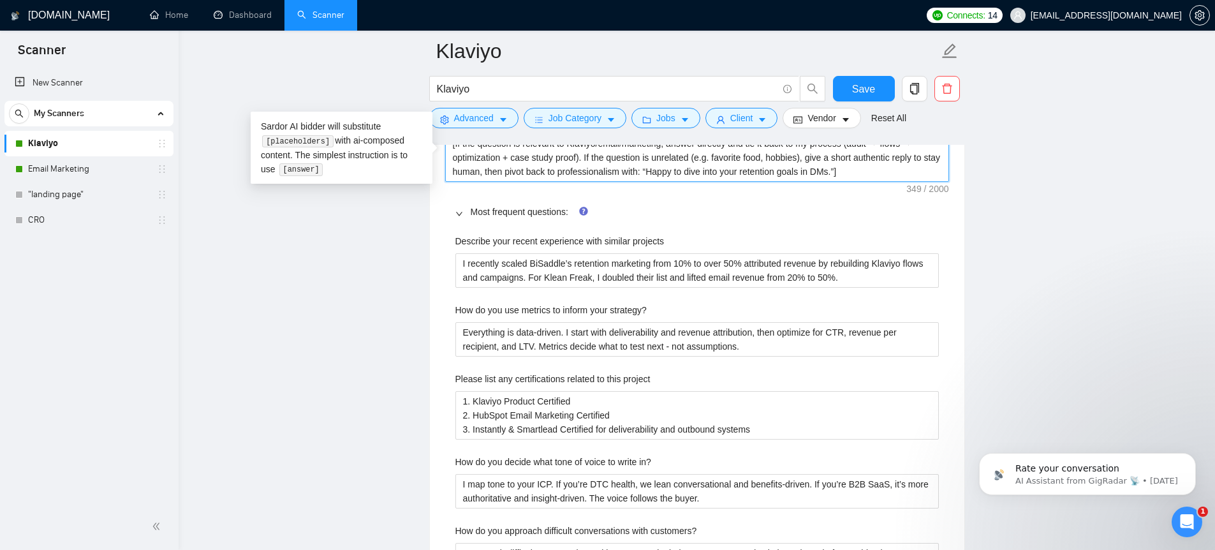
scroll to position [1905, 0]
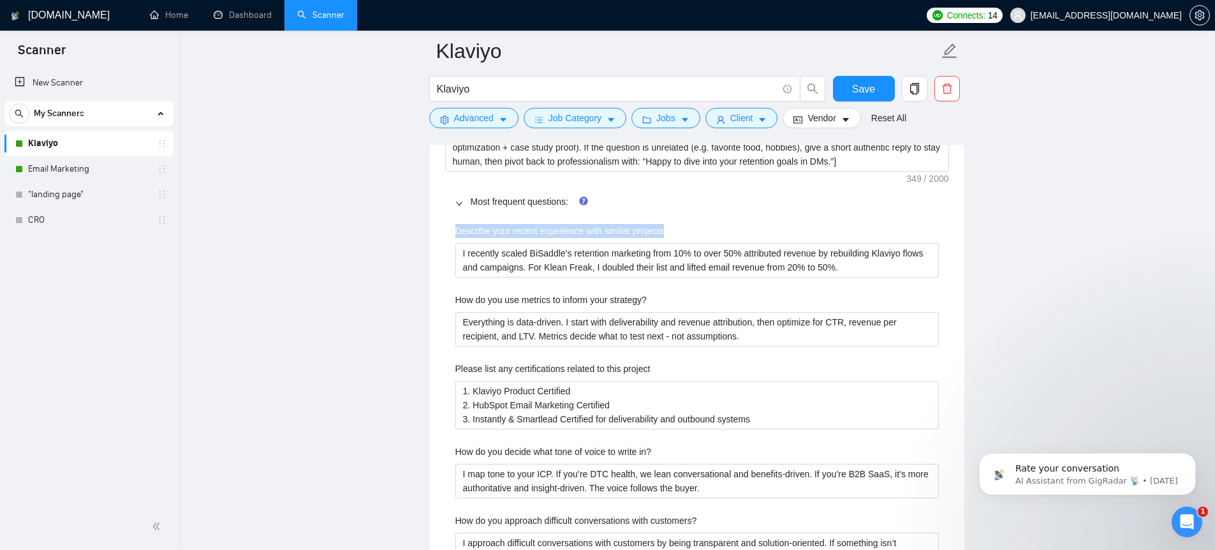
drag, startPoint x: 441, startPoint y: 228, endPoint x: 753, endPoint y: 237, distance: 312.0
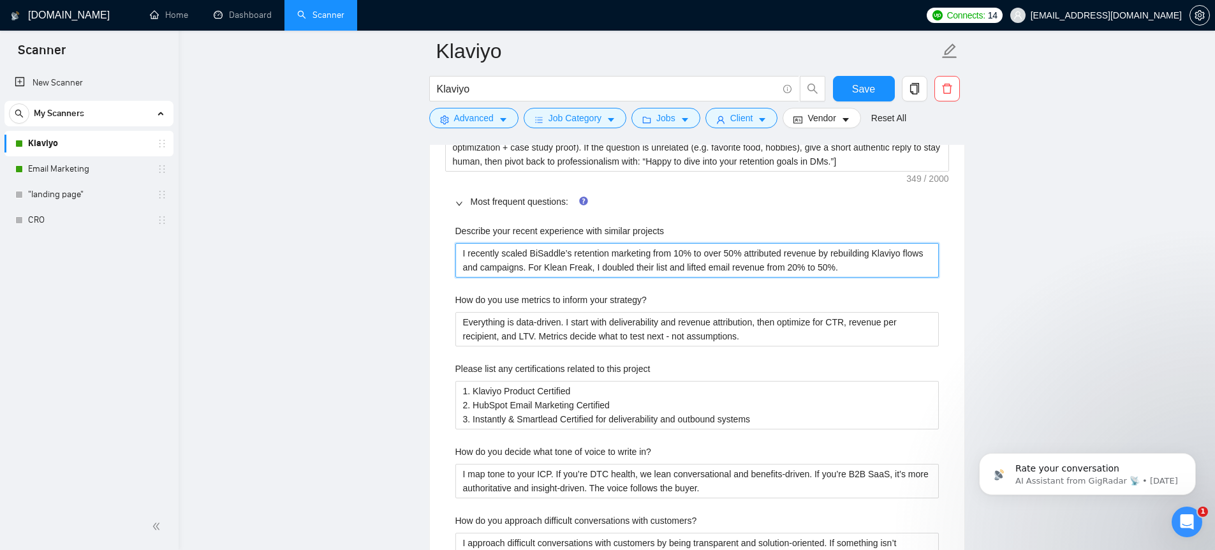
click at [669, 253] on projects "I recently scaled BiSaddle’s retention marketing from 10% to over 50% attribute…" at bounding box center [696, 260] width 483 height 34
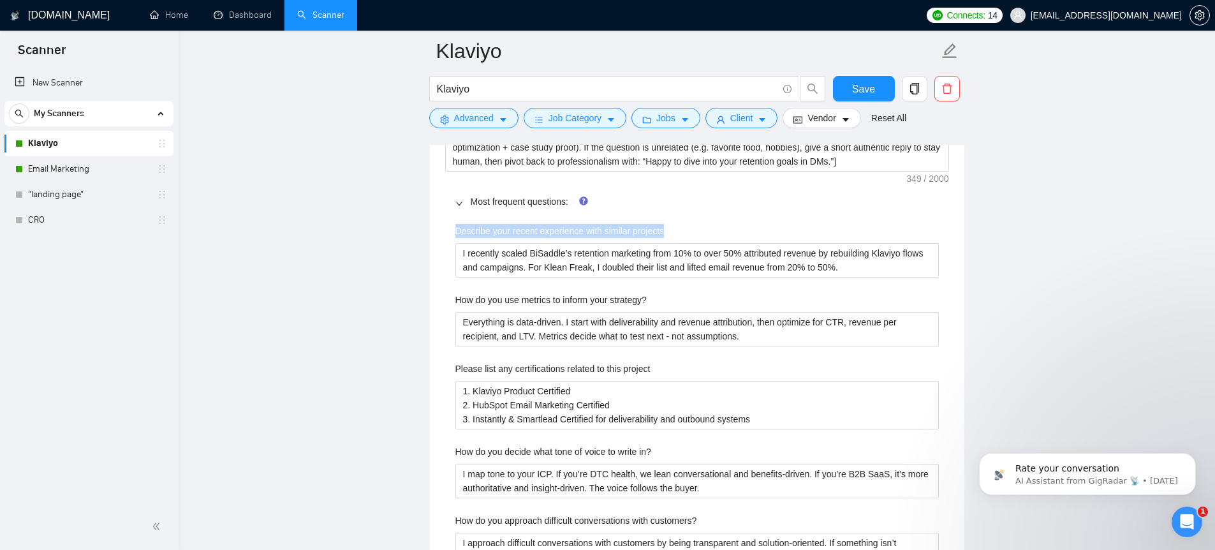
drag, startPoint x: 482, startPoint y: 230, endPoint x: 689, endPoint y: 226, distance: 207.3
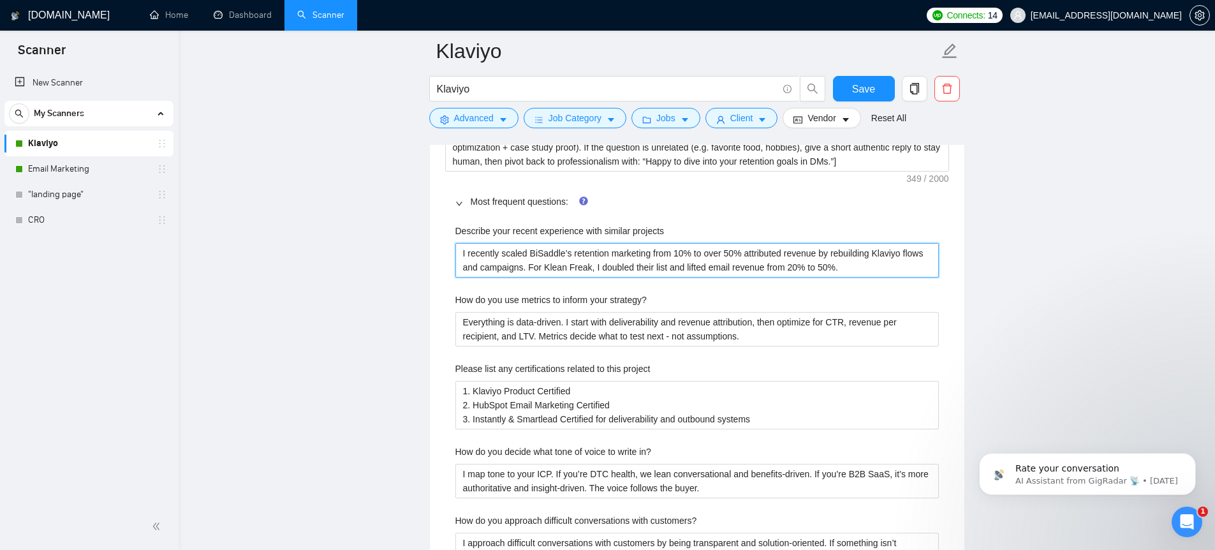
click at [696, 256] on projects "I recently scaled BiSaddle’s retention marketing from 10% to over 50% attribute…" at bounding box center [696, 260] width 483 height 34
drag, startPoint x: 682, startPoint y: 254, endPoint x: 701, endPoint y: 255, distance: 18.5
click at [701, 255] on projects "I recently scaled BiSaddle’s retention marketing from 10% to over 50% attribute…" at bounding box center [696, 260] width 483 height 34
drag, startPoint x: 739, startPoint y: 254, endPoint x: 753, endPoint y: 254, distance: 14.7
click at [755, 254] on projects "I recently scaled BiSaddle’s retention marketing from 10% to over 50% attribute…" at bounding box center [696, 260] width 483 height 34
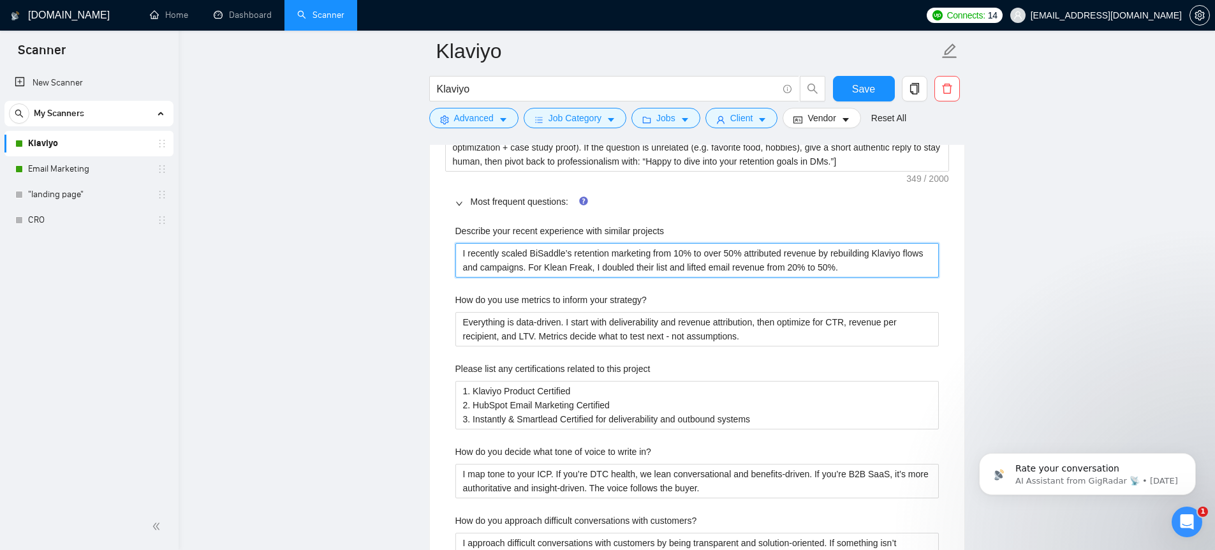
drag, startPoint x: 846, startPoint y: 269, endPoint x: 937, endPoint y: 267, distance: 91.2
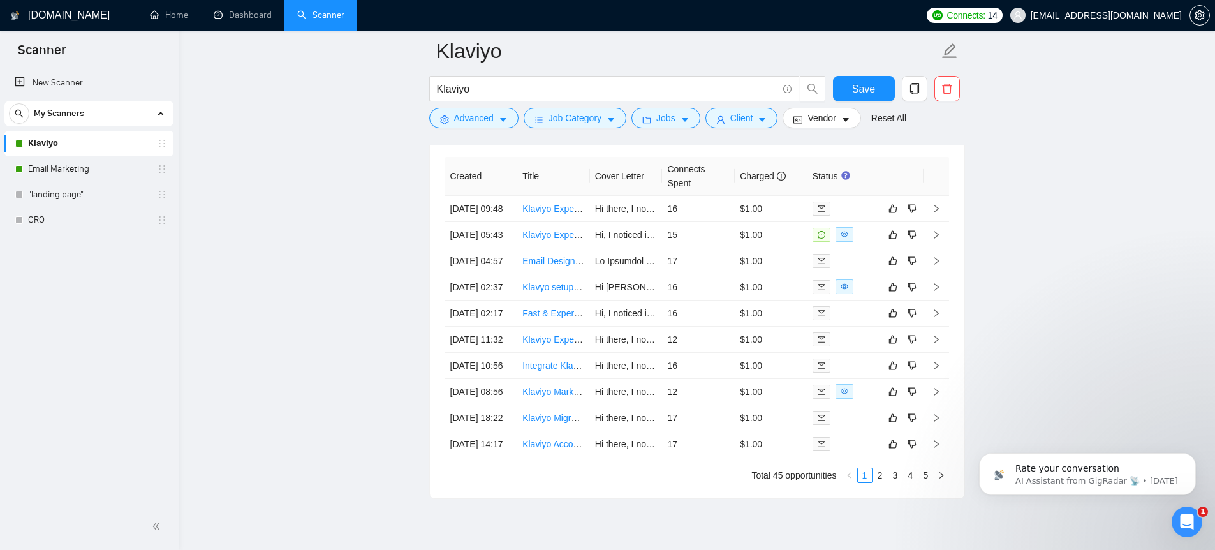
scroll to position [4091, 0]
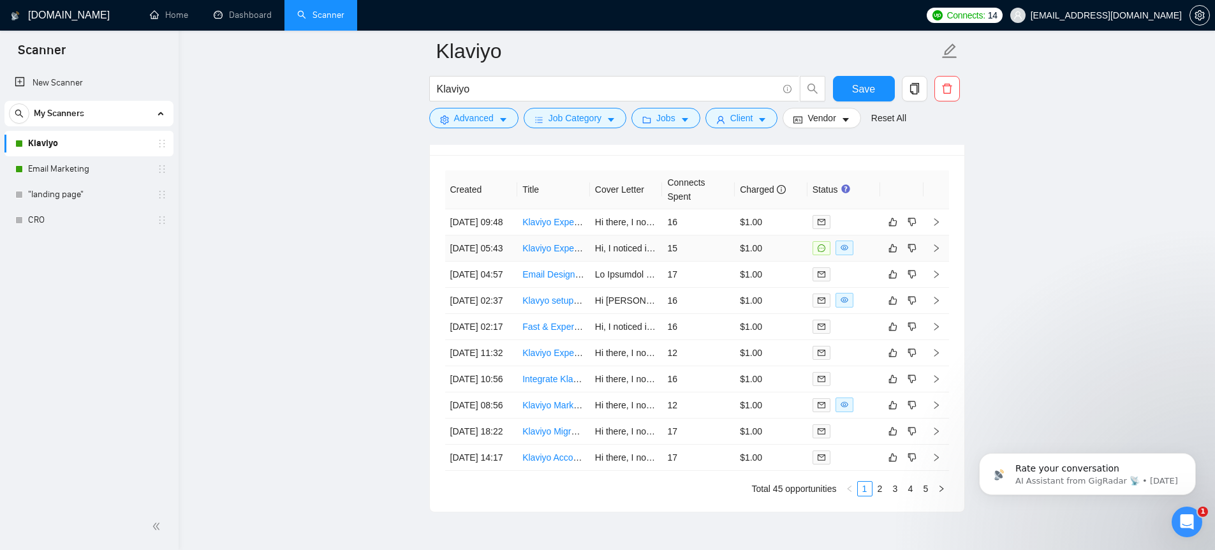
click at [587, 261] on td "Klaviyo Expert Needed for Fitness Ecommerce Brand" at bounding box center [553, 248] width 73 height 26
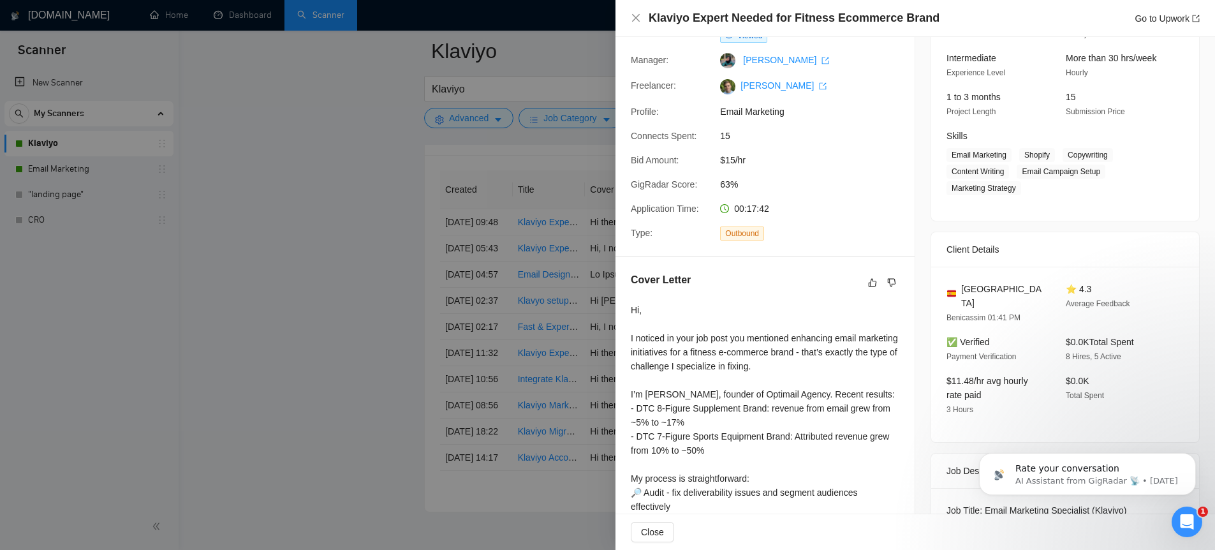
scroll to position [330, 0]
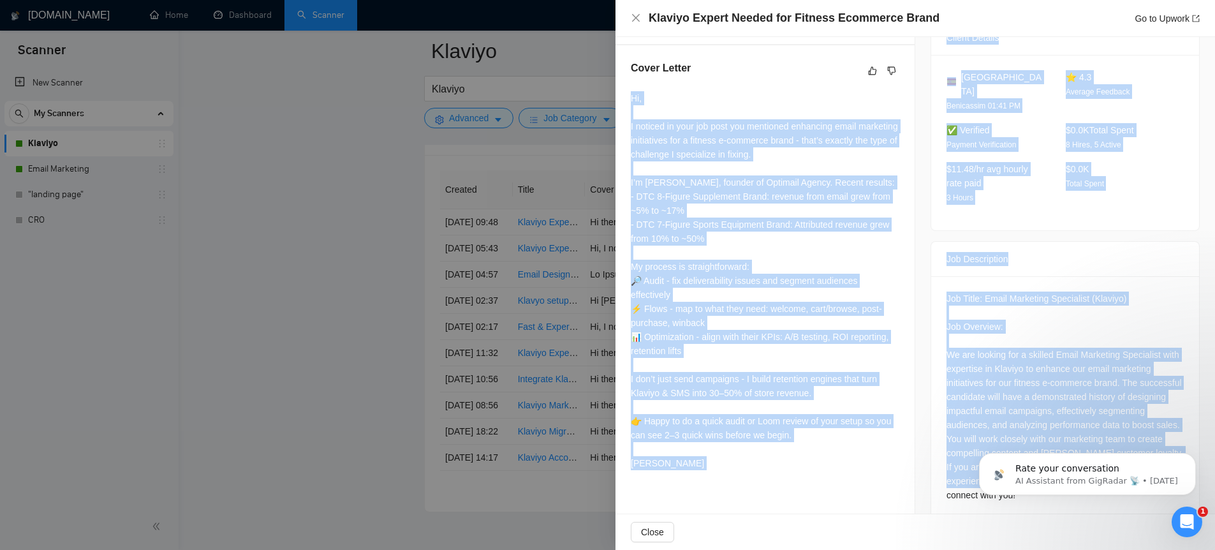
drag, startPoint x: 636, startPoint y: 94, endPoint x: 939, endPoint y: 469, distance: 482.0
click at [948, 475] on div "Proposal Details Date: [DATE] 05:51 Scanner: Klaviyo Status: Sent Chat Viewed M…" at bounding box center [915, 123] width 600 height 832
click at [784, 337] on div "Hi, I noticed in your job post you mentioned enhancing email marketing initiati…" at bounding box center [765, 280] width 269 height 379
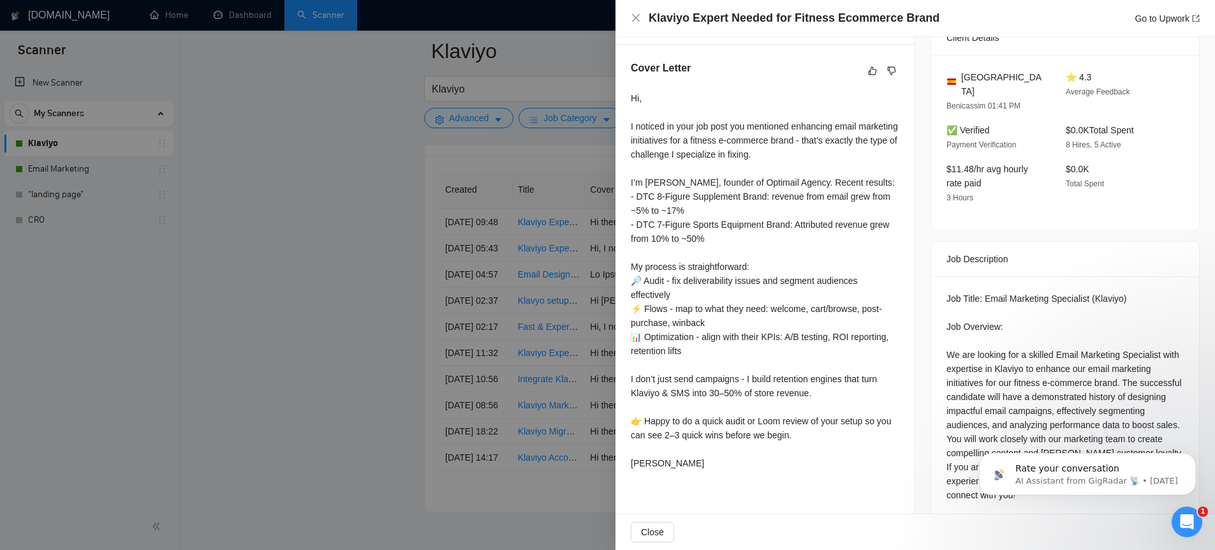
click at [246, 237] on div at bounding box center [607, 275] width 1215 height 550
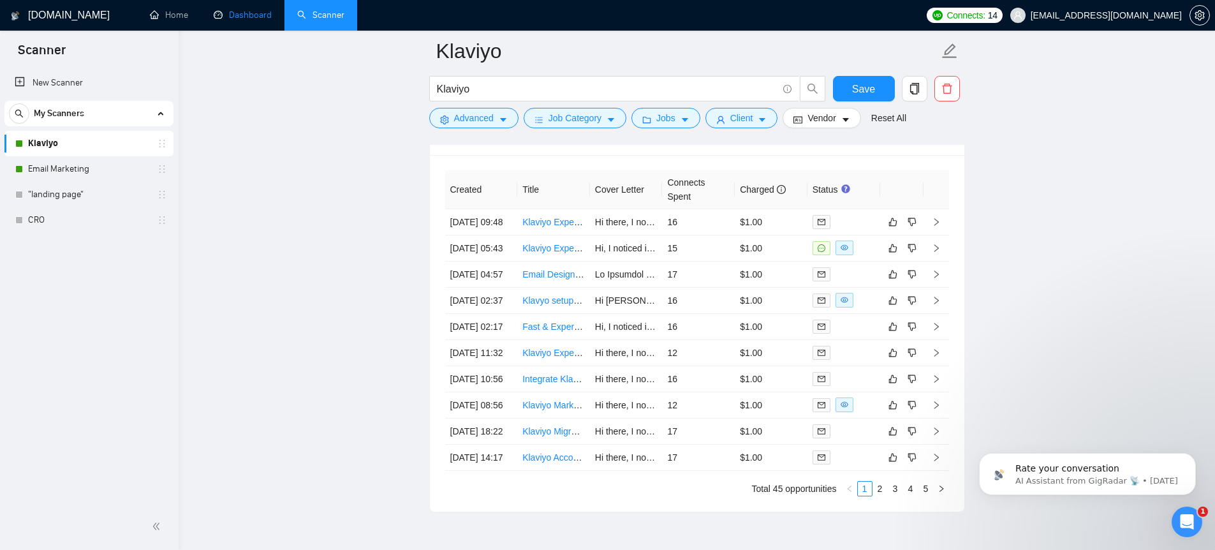
click at [263, 13] on link "Dashboard" at bounding box center [243, 15] width 58 height 11
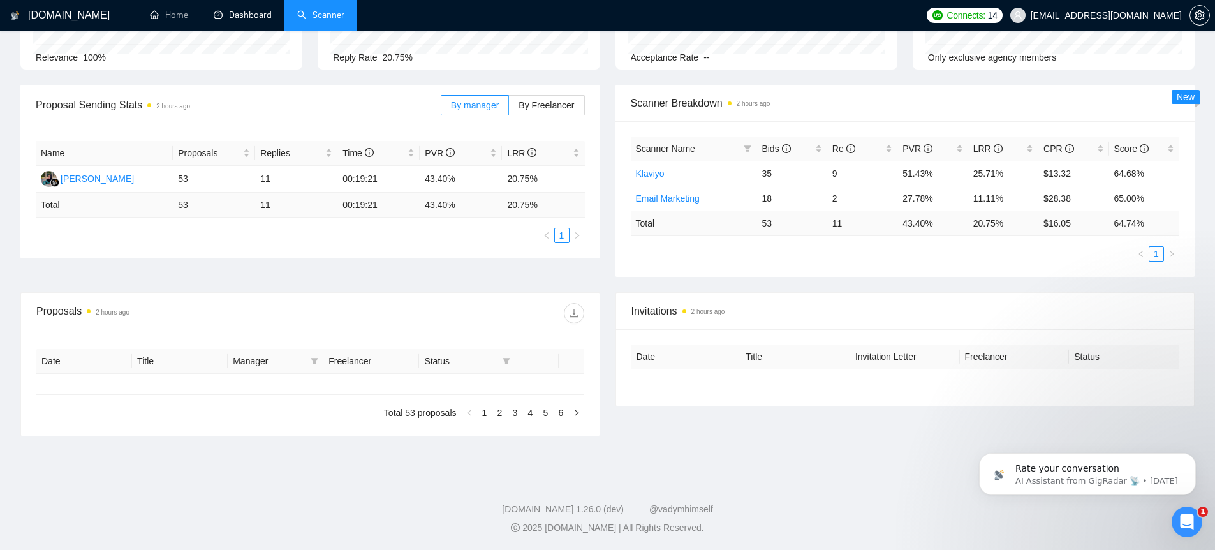
type input "[DATE]"
